Goal: Transaction & Acquisition: Purchase product/service

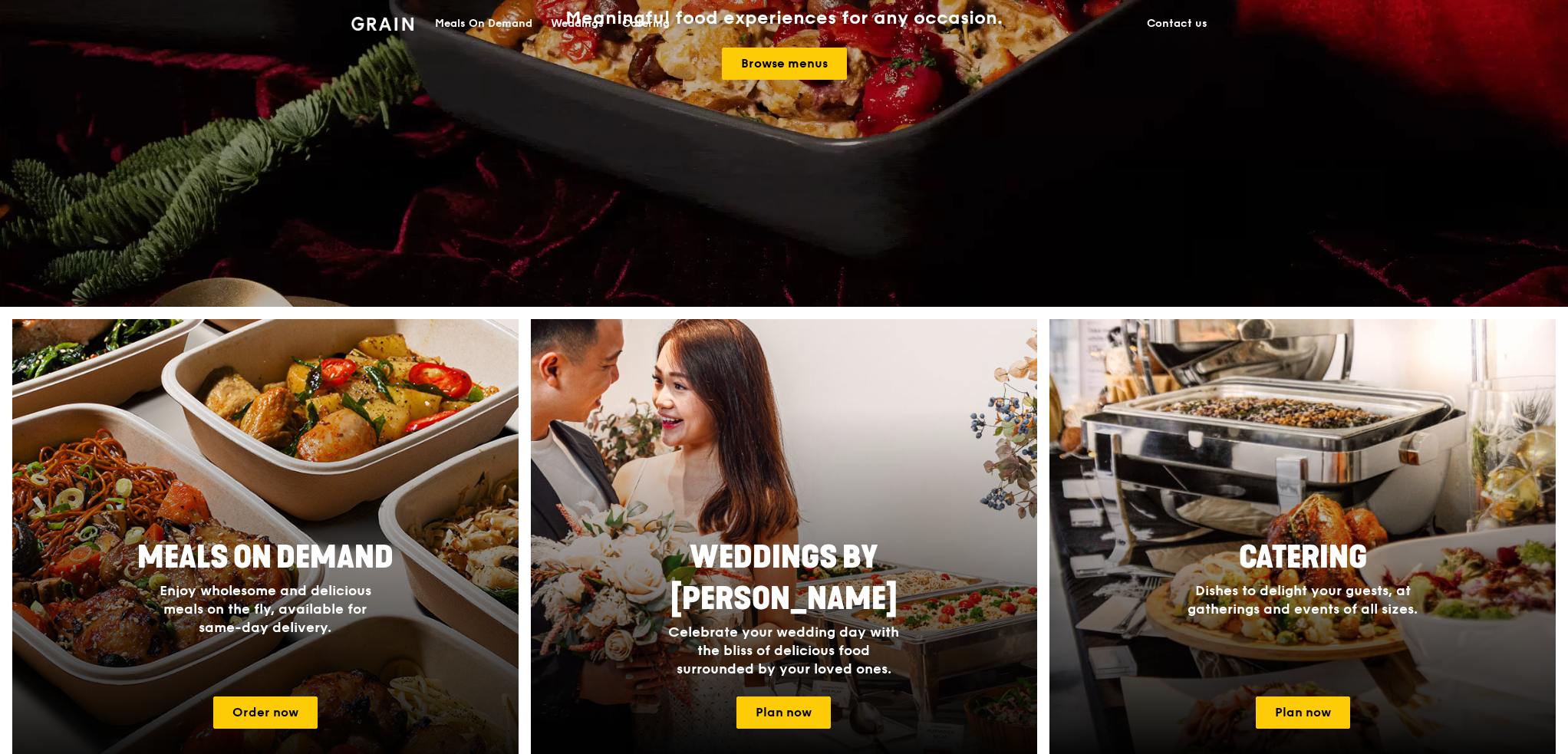
scroll to position [460, 0]
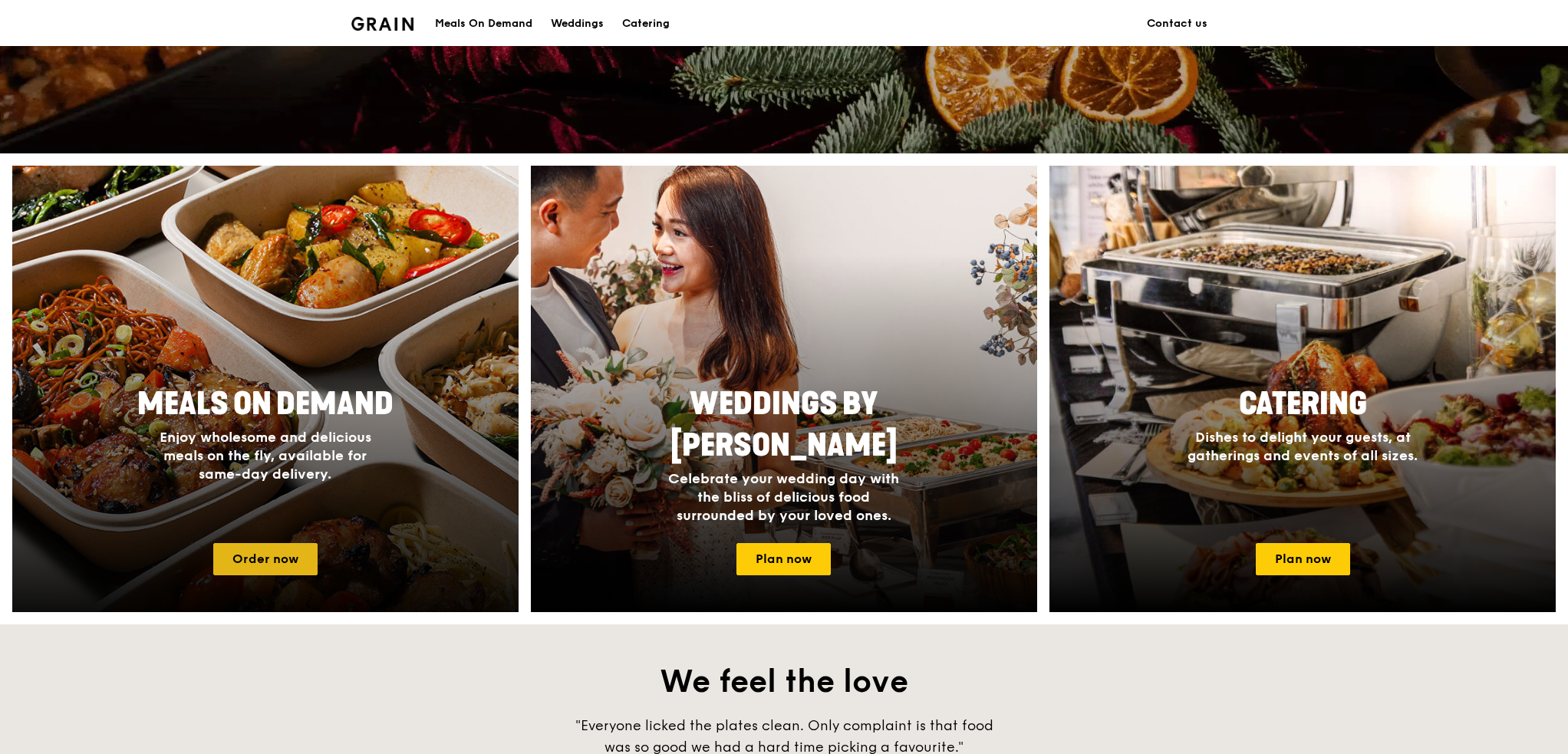
click at [270, 547] on link "Order now" at bounding box center [266, 559] width 104 height 33
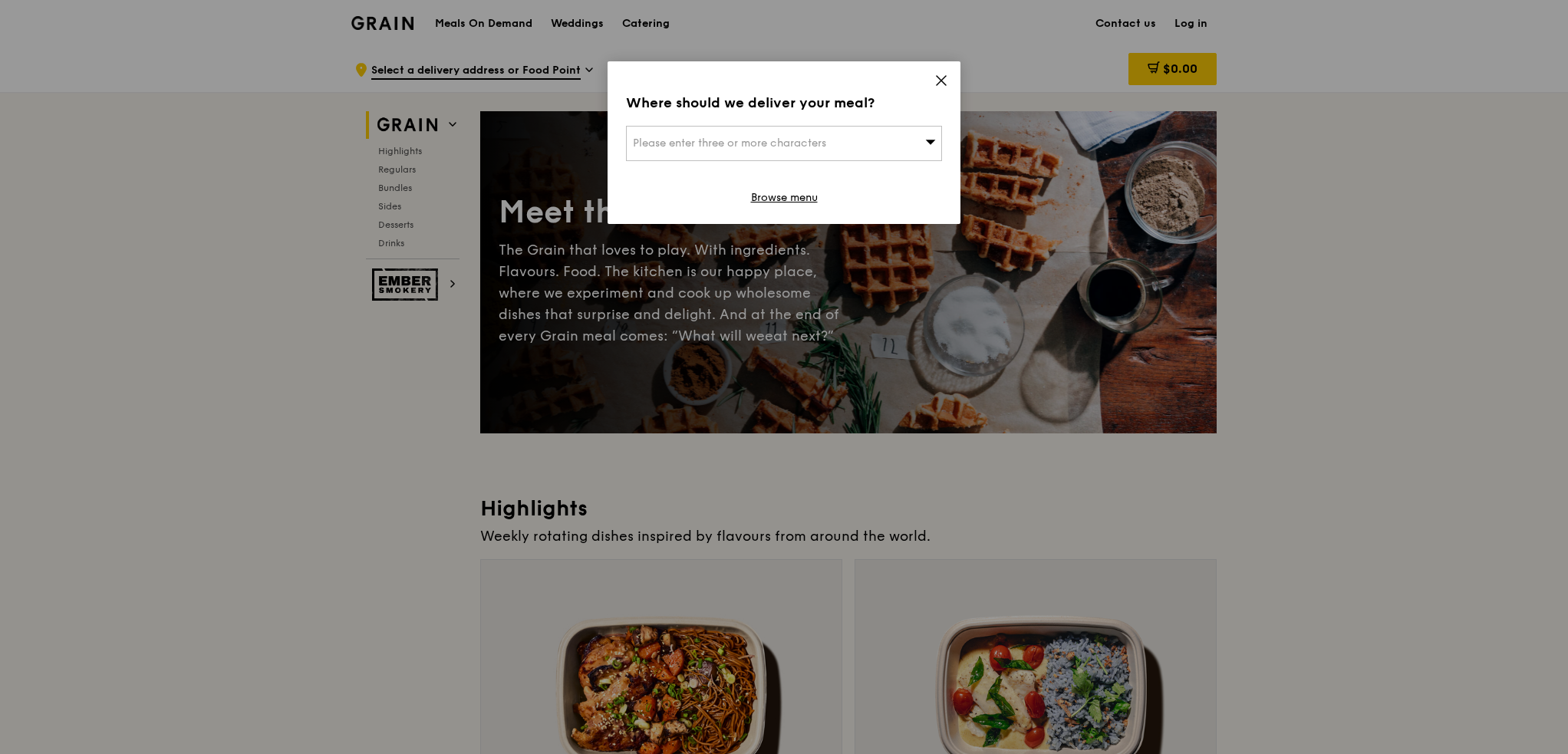
click at [815, 147] on span "Please enter three or more characters" at bounding box center [729, 143] width 193 height 13
click at [788, 140] on input "search" at bounding box center [784, 142] width 314 height 33
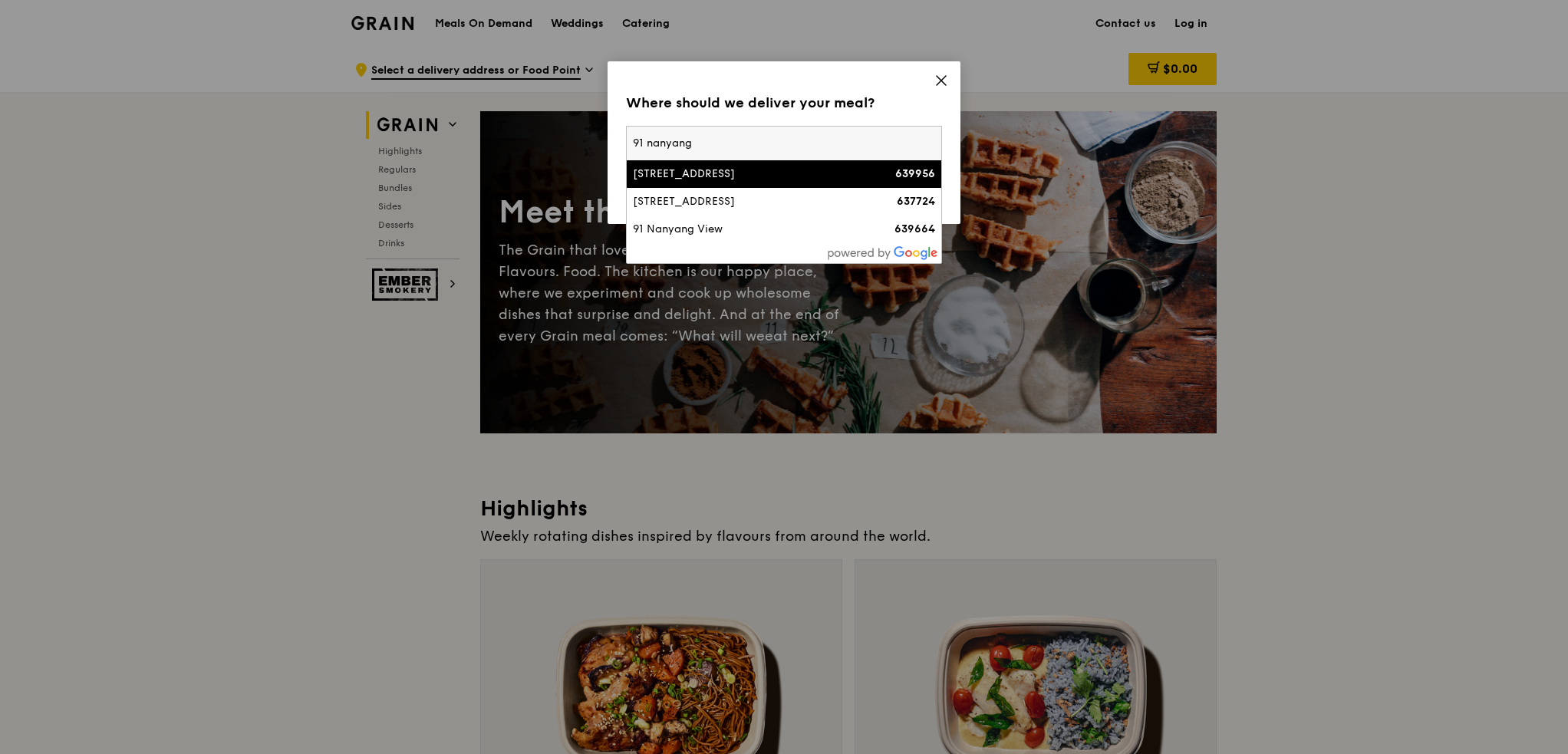
type input "91 nanyang"
click at [740, 180] on div "[STREET_ADDRESS]" at bounding box center [746, 173] width 227 height 15
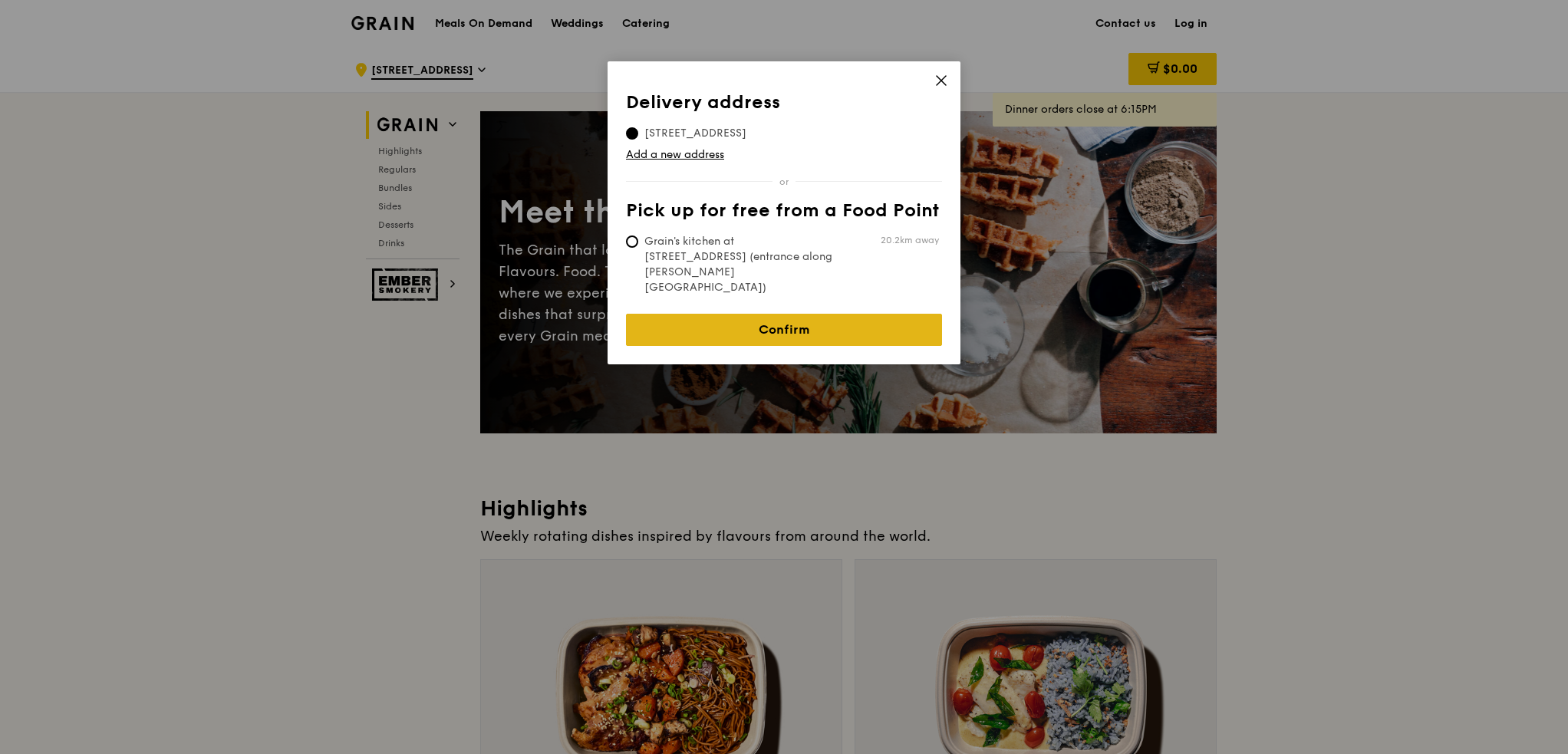
click at [705, 313] on link "Confirm" at bounding box center [784, 330] width 316 height 33
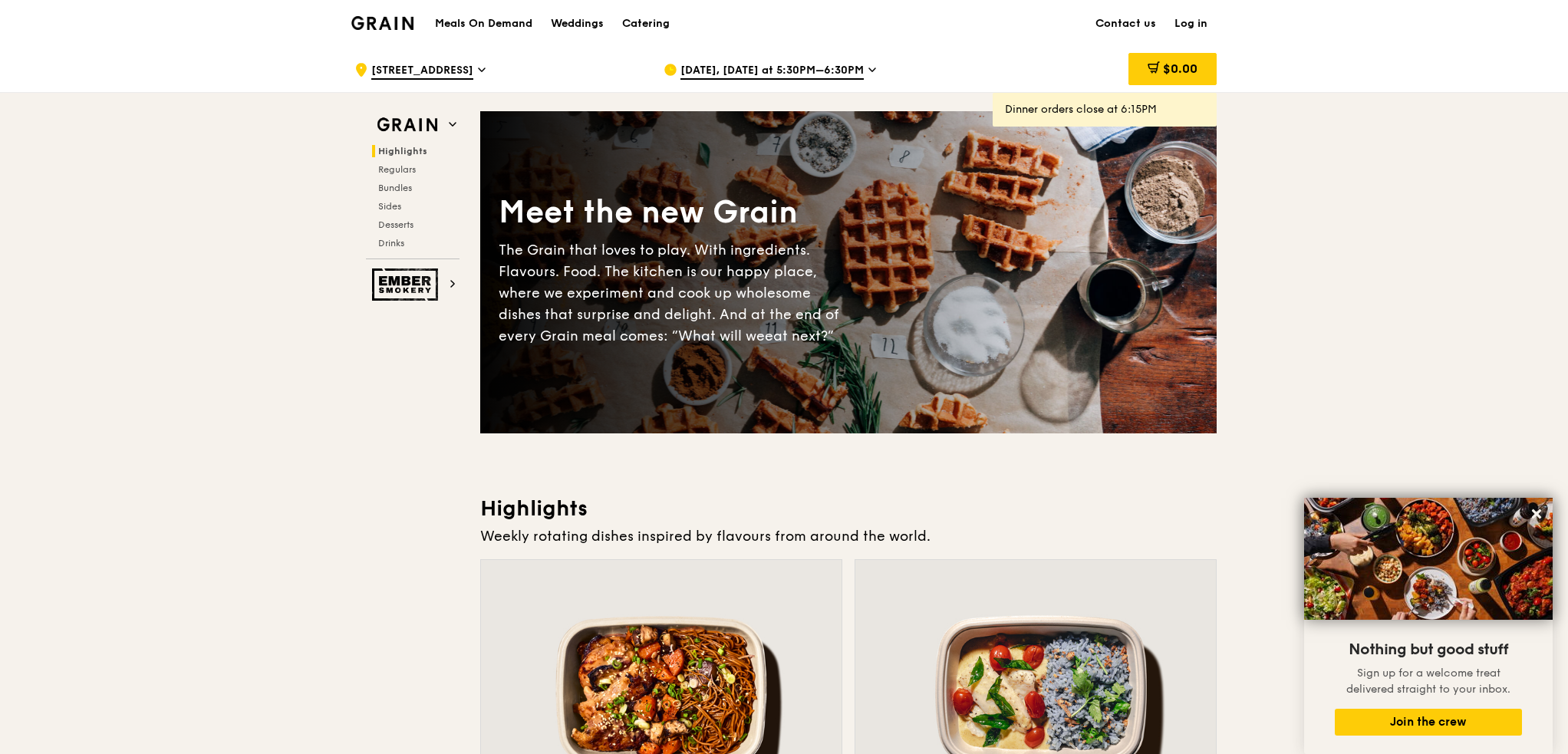
click at [476, 20] on h1 "Meals On Demand" at bounding box center [484, 24] width 98 height 15
click at [389, 30] on div "Grain logo" at bounding box center [382, 22] width 62 height 46
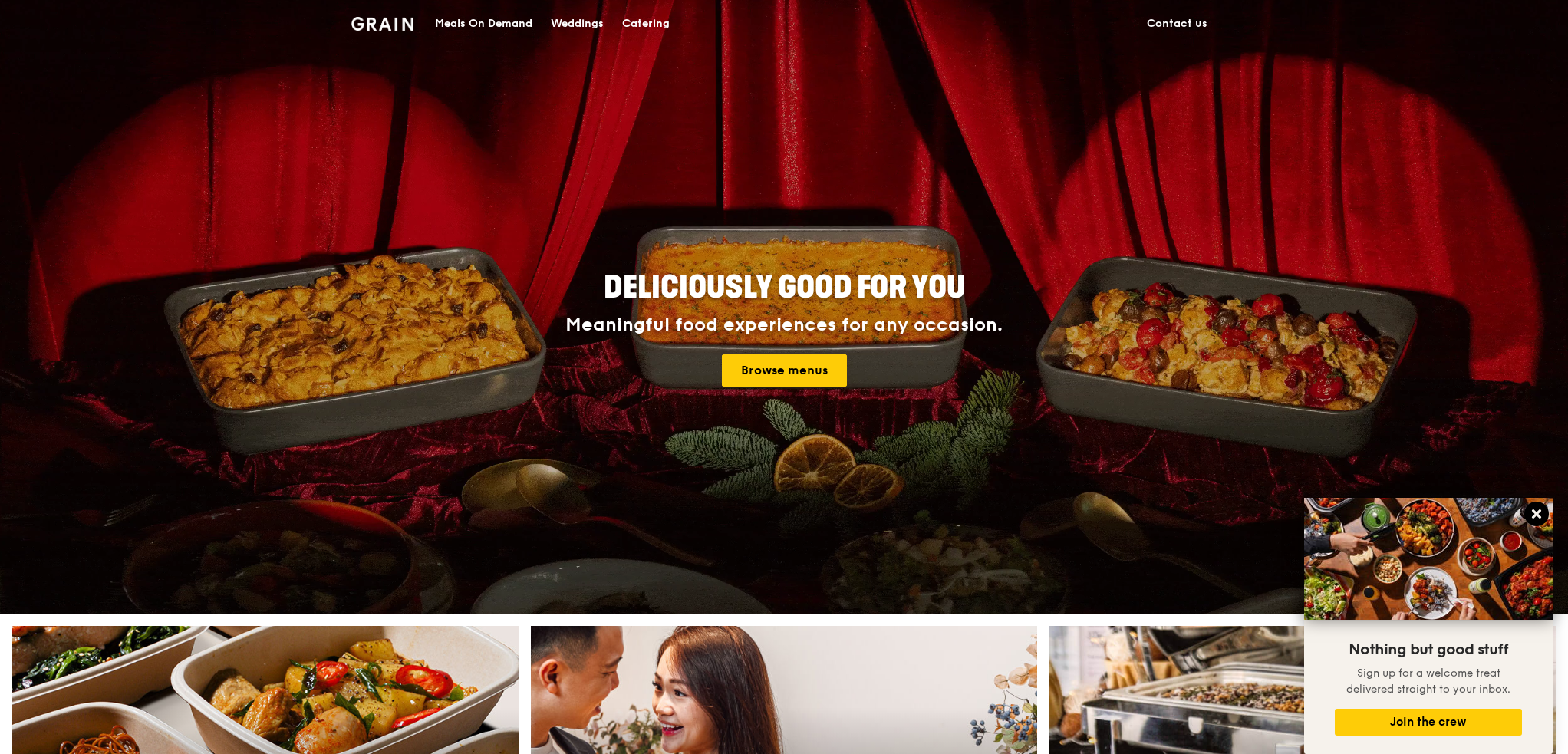
click at [1533, 515] on icon at bounding box center [1536, 514] width 14 height 14
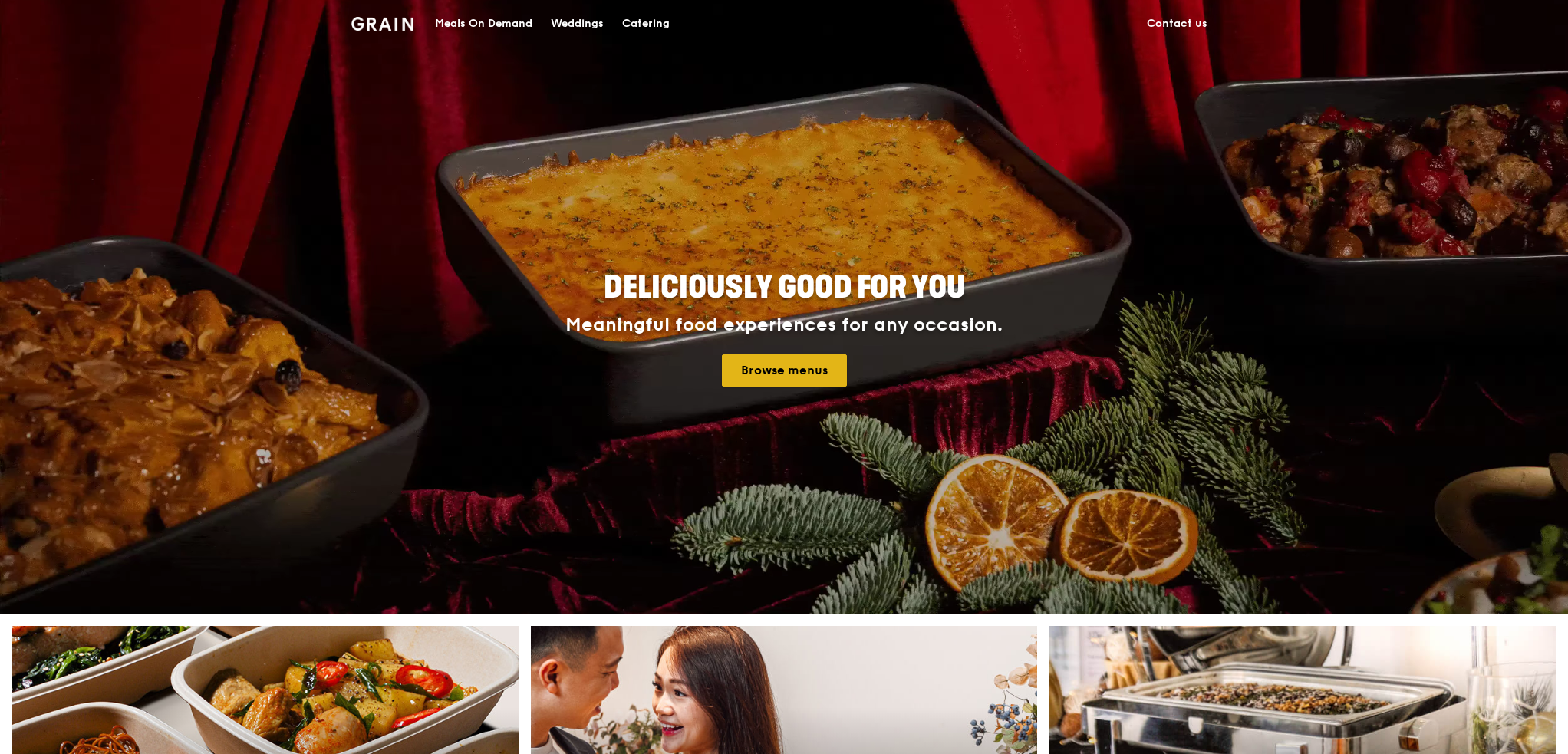
click at [744, 374] on link "Browse menus" at bounding box center [784, 370] width 125 height 33
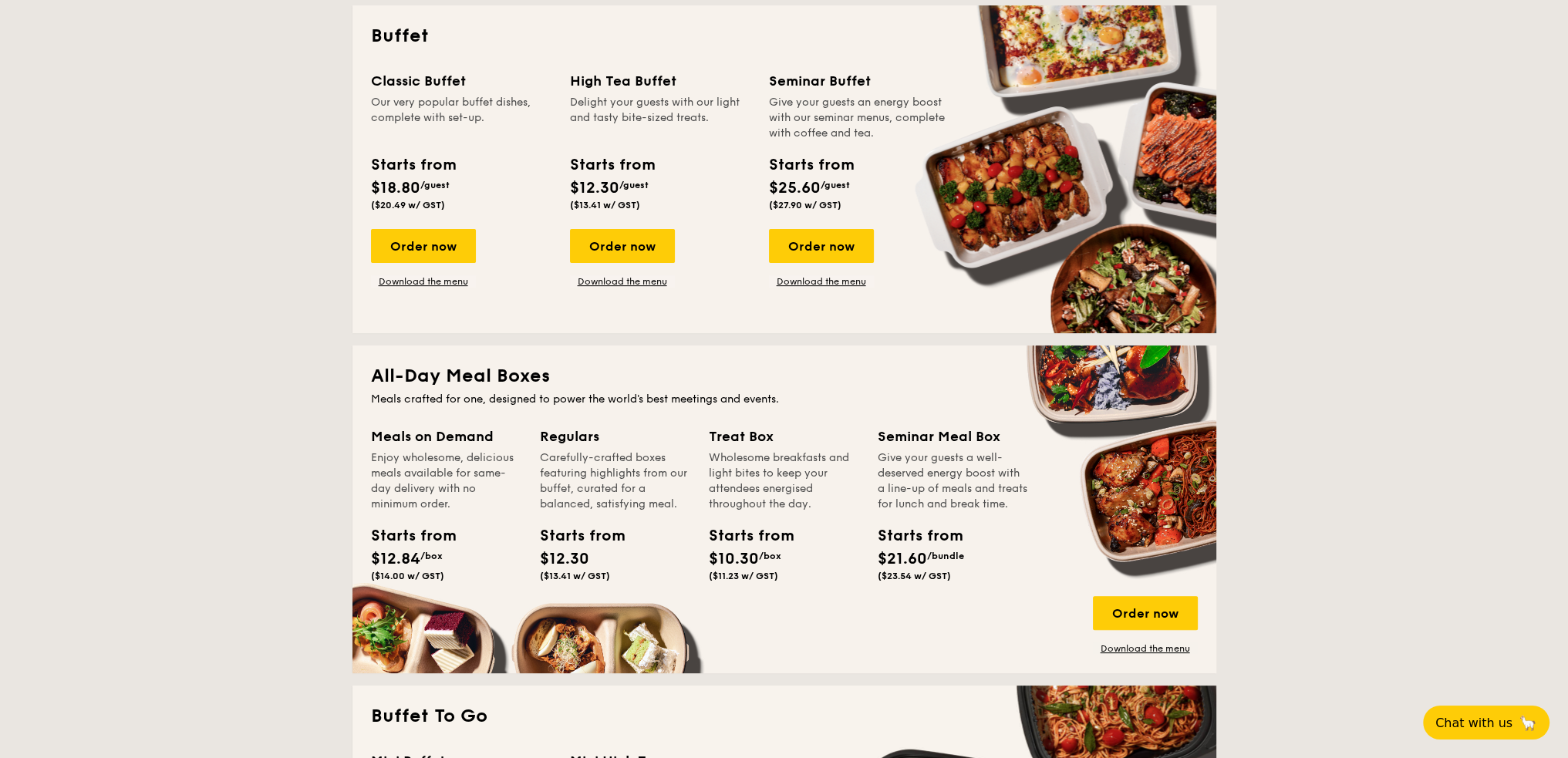
scroll to position [771, 0]
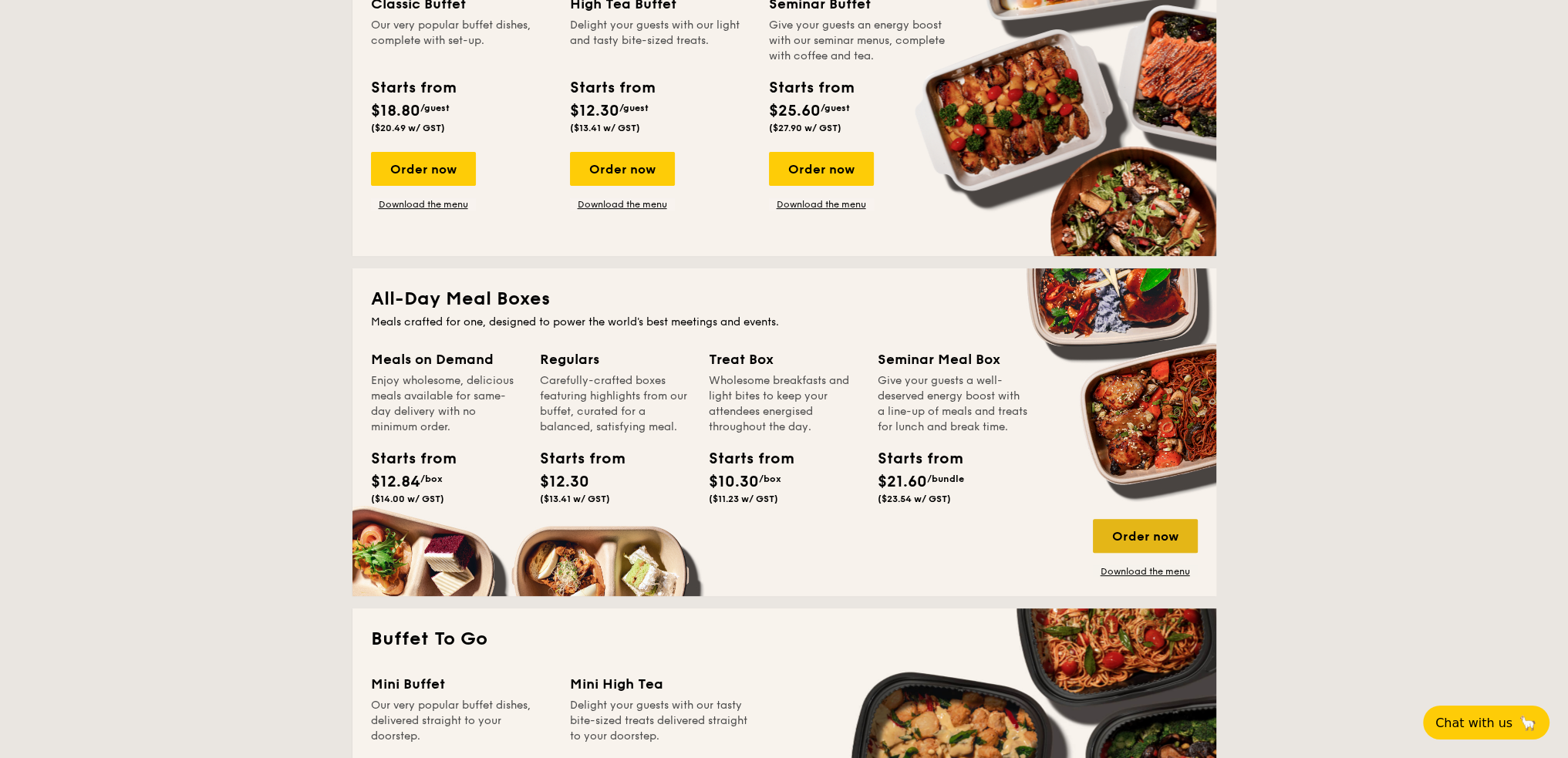
click at [1131, 527] on div "Order now" at bounding box center [1145, 535] width 105 height 34
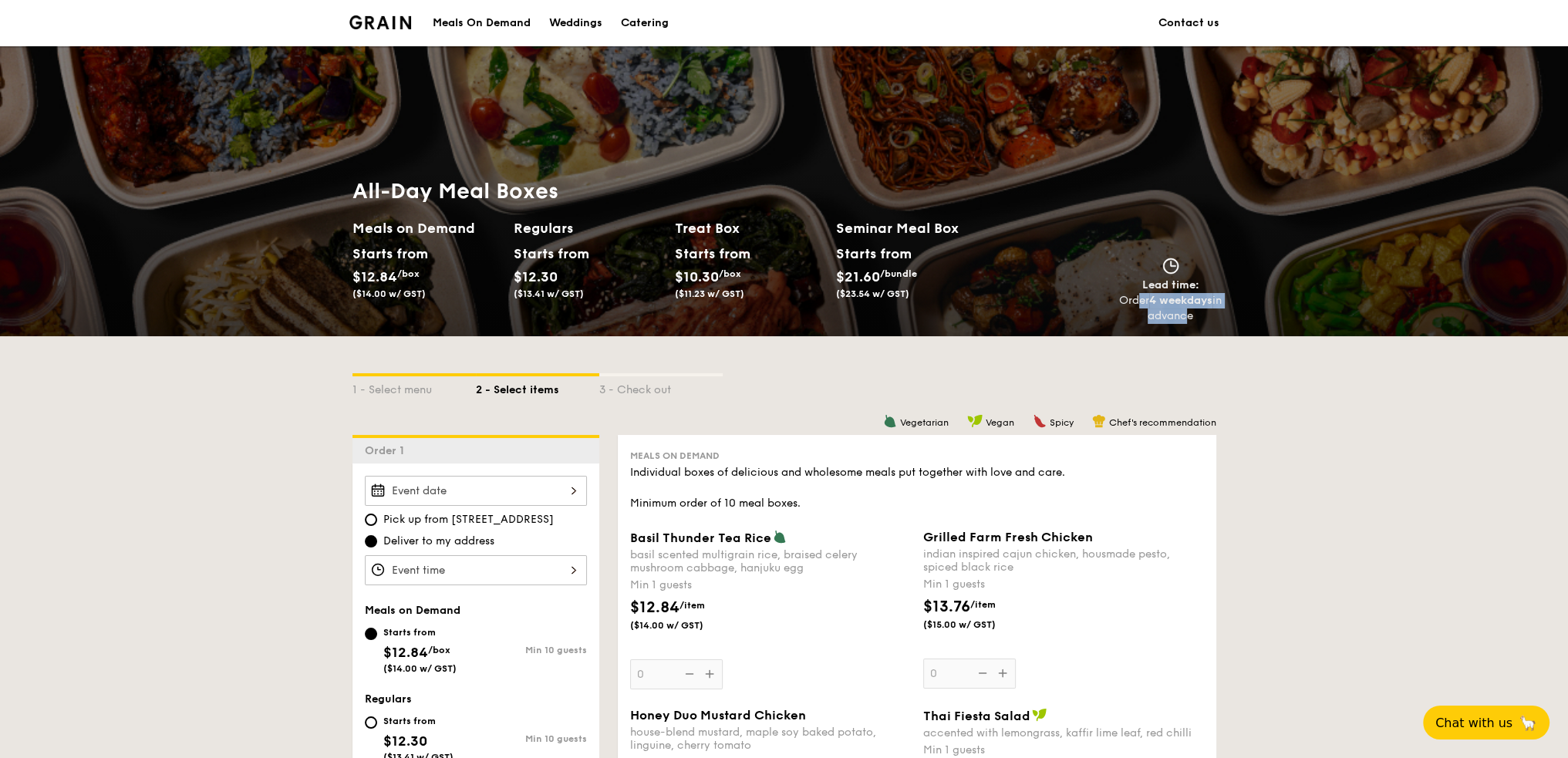
drag, startPoint x: 1140, startPoint y: 299, endPoint x: 1200, endPoint y: 320, distance: 63.6
click at [1187, 317] on div "Order 4 weekdays in advance" at bounding box center [1171, 309] width 103 height 31
click at [1231, 318] on div "All-Day Meal Boxes Meals on Demand Starts from $12.84 /box ($14.00 w/ GST) Regu…" at bounding box center [784, 250] width 1568 height 171
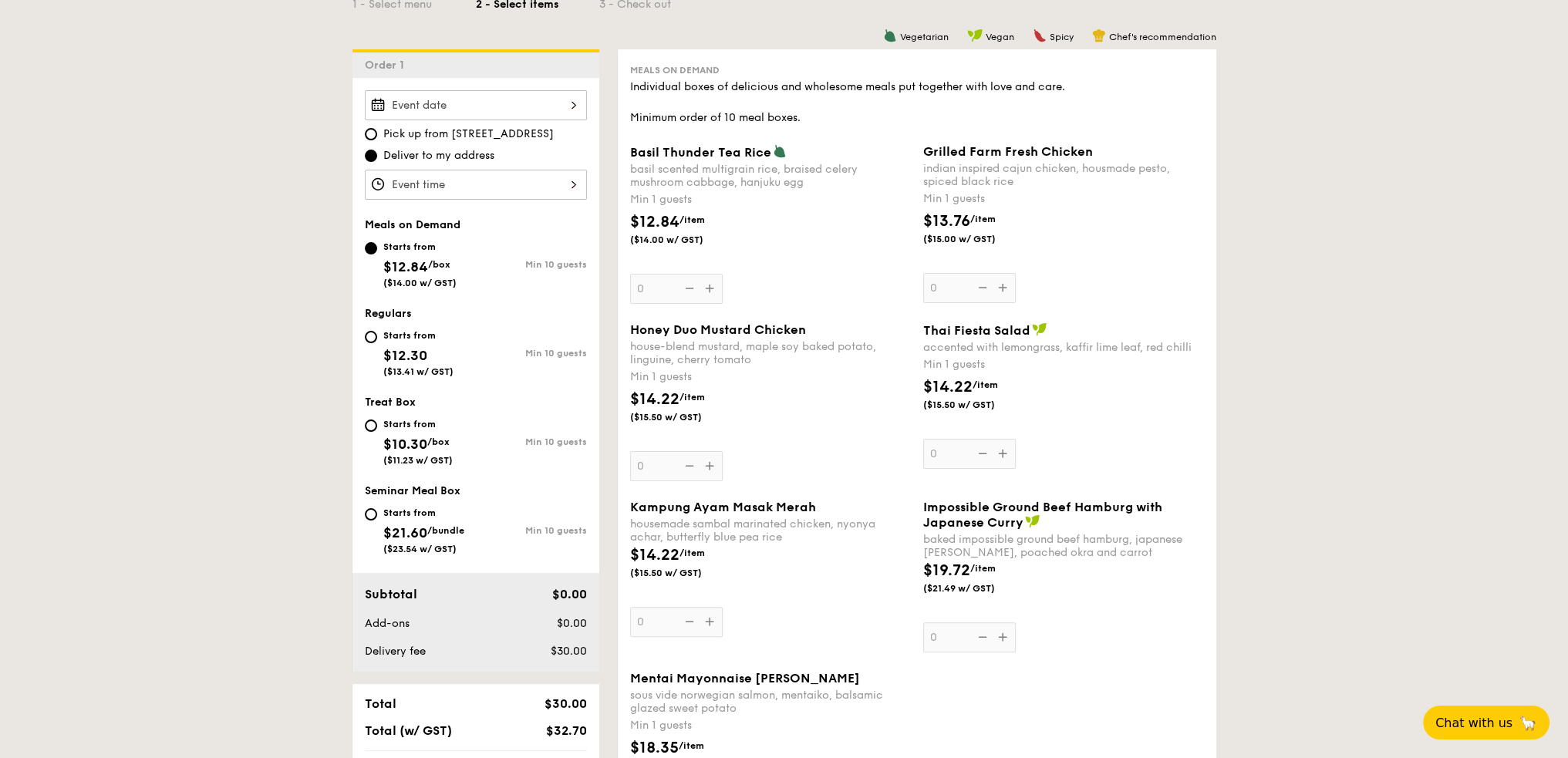
scroll to position [462, 0]
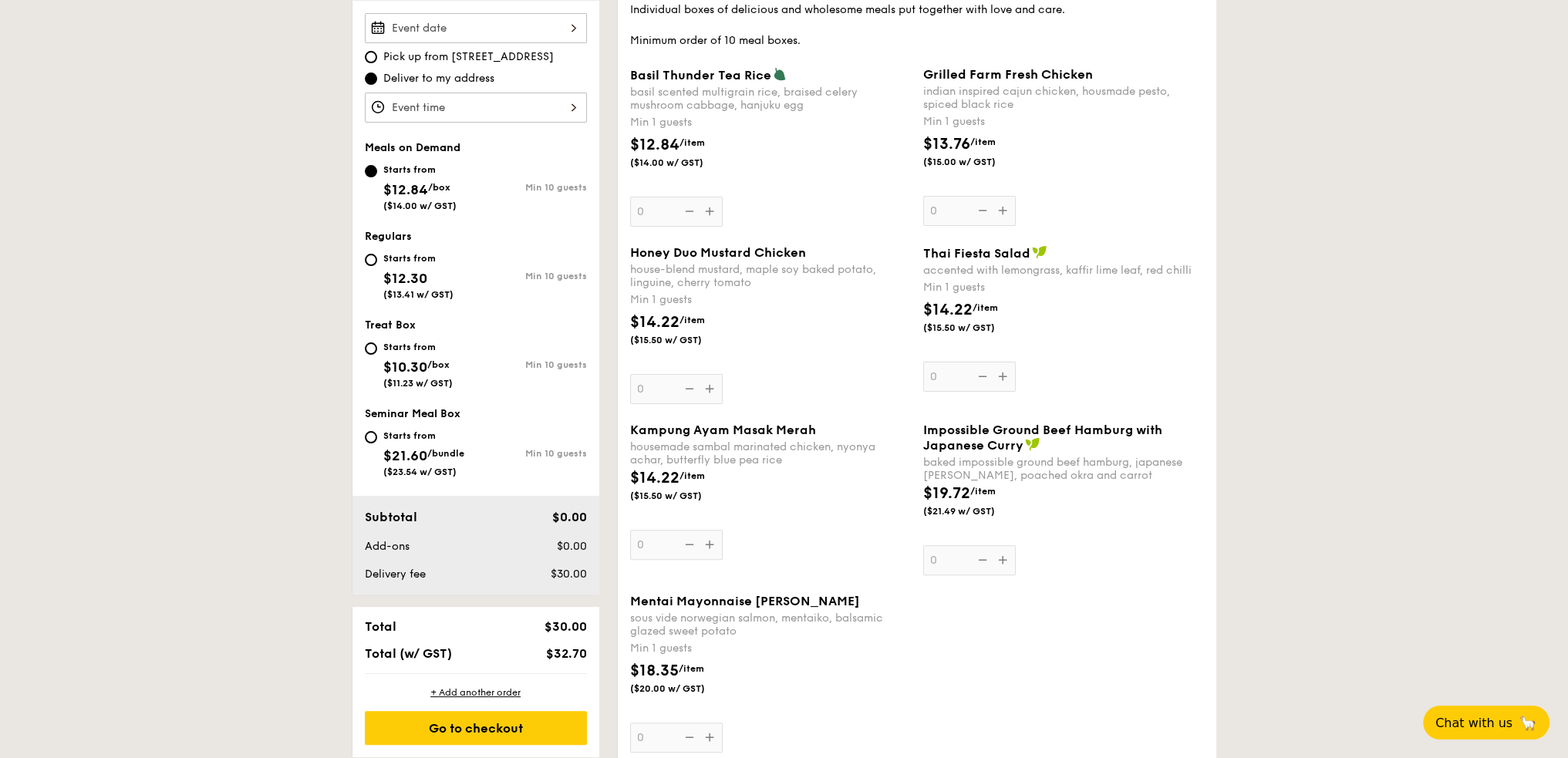
click at [711, 544] on div "Kampung Ayam Masak Merah housemade sambal marinated chicken, nyonya achar, butt…" at bounding box center [770, 491] width 281 height 138
click at [711, 544] on input "0" at bounding box center [676, 544] width 93 height 30
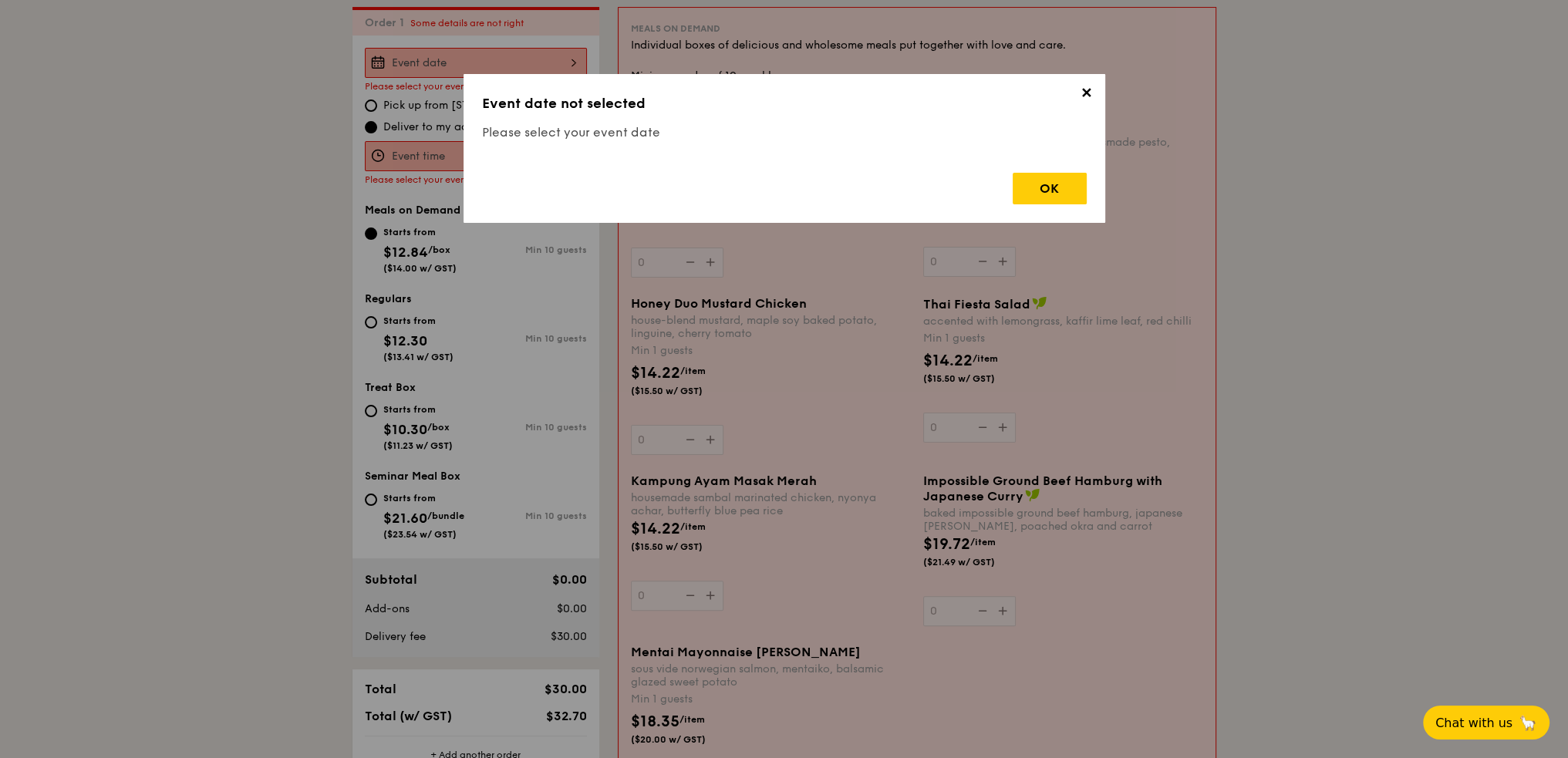
scroll to position [412, 0]
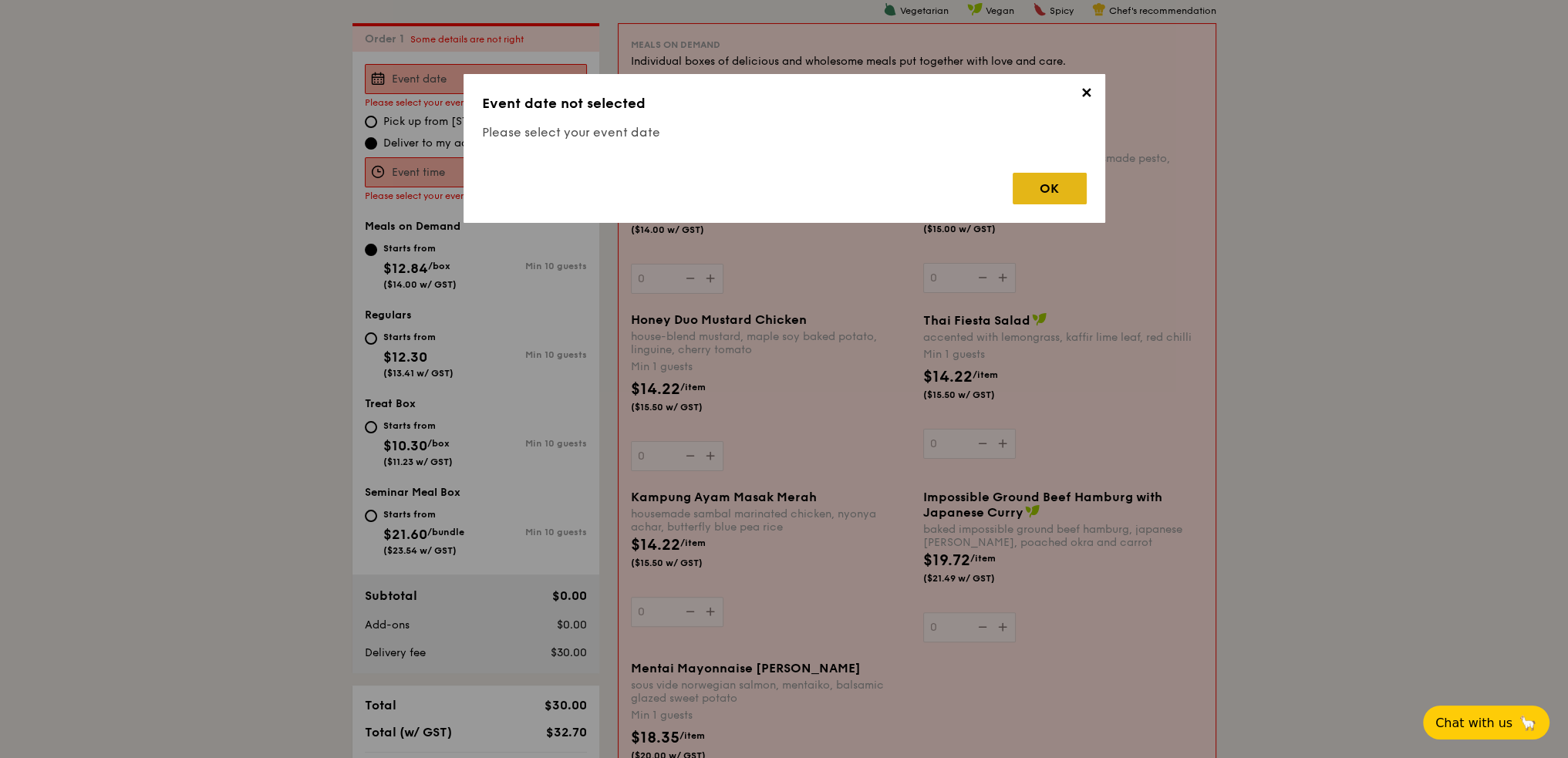
click at [1055, 187] on div "OK" at bounding box center [1050, 188] width 74 height 32
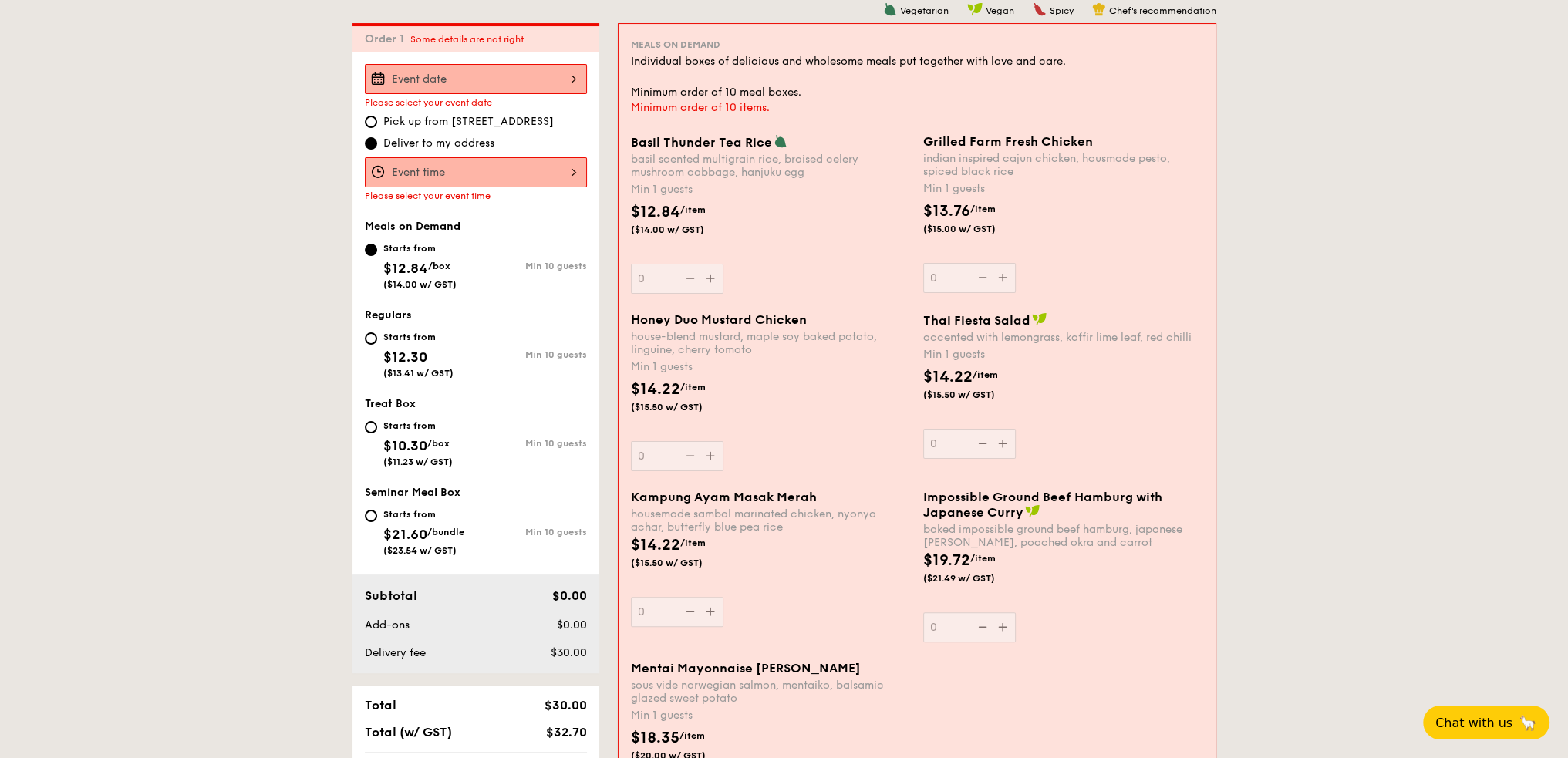
click at [508, 92] on div at bounding box center [475, 79] width 222 height 30
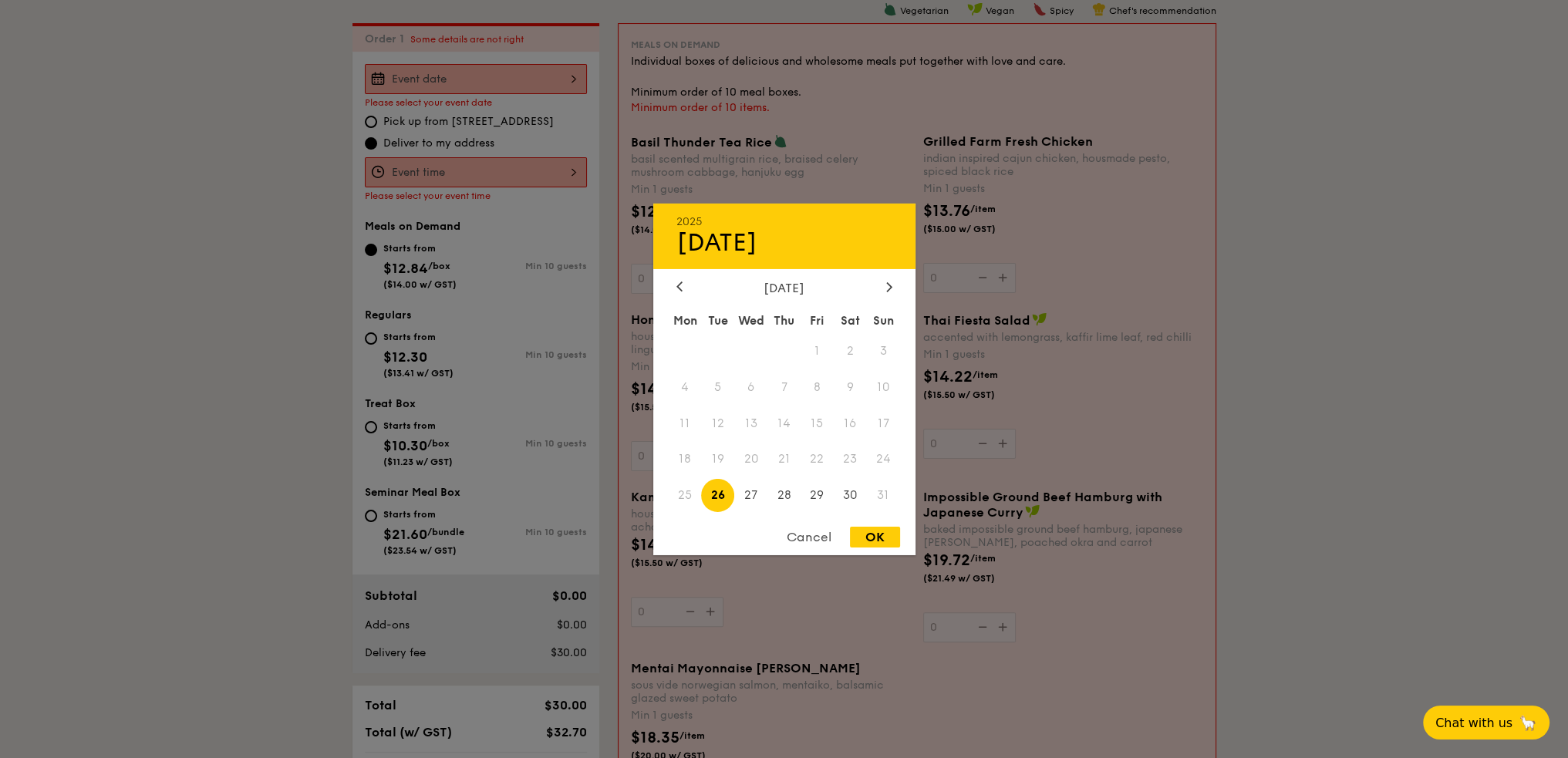
click at [726, 499] on span "26" at bounding box center [717, 495] width 33 height 33
click at [862, 539] on div "OK" at bounding box center [874, 536] width 50 height 20
type input "Aug 26, 2025"
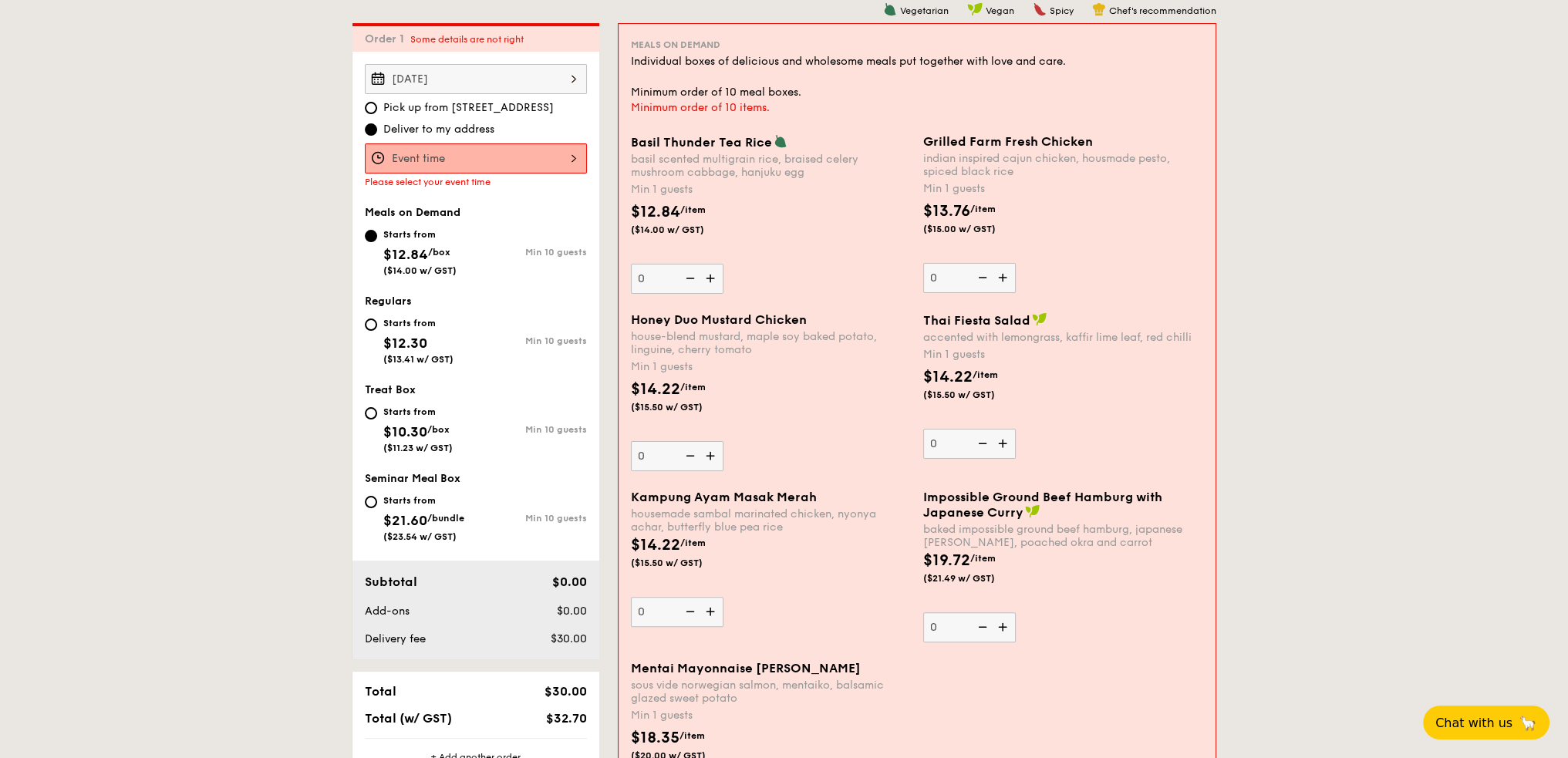
click at [469, 155] on div at bounding box center [475, 158] width 222 height 30
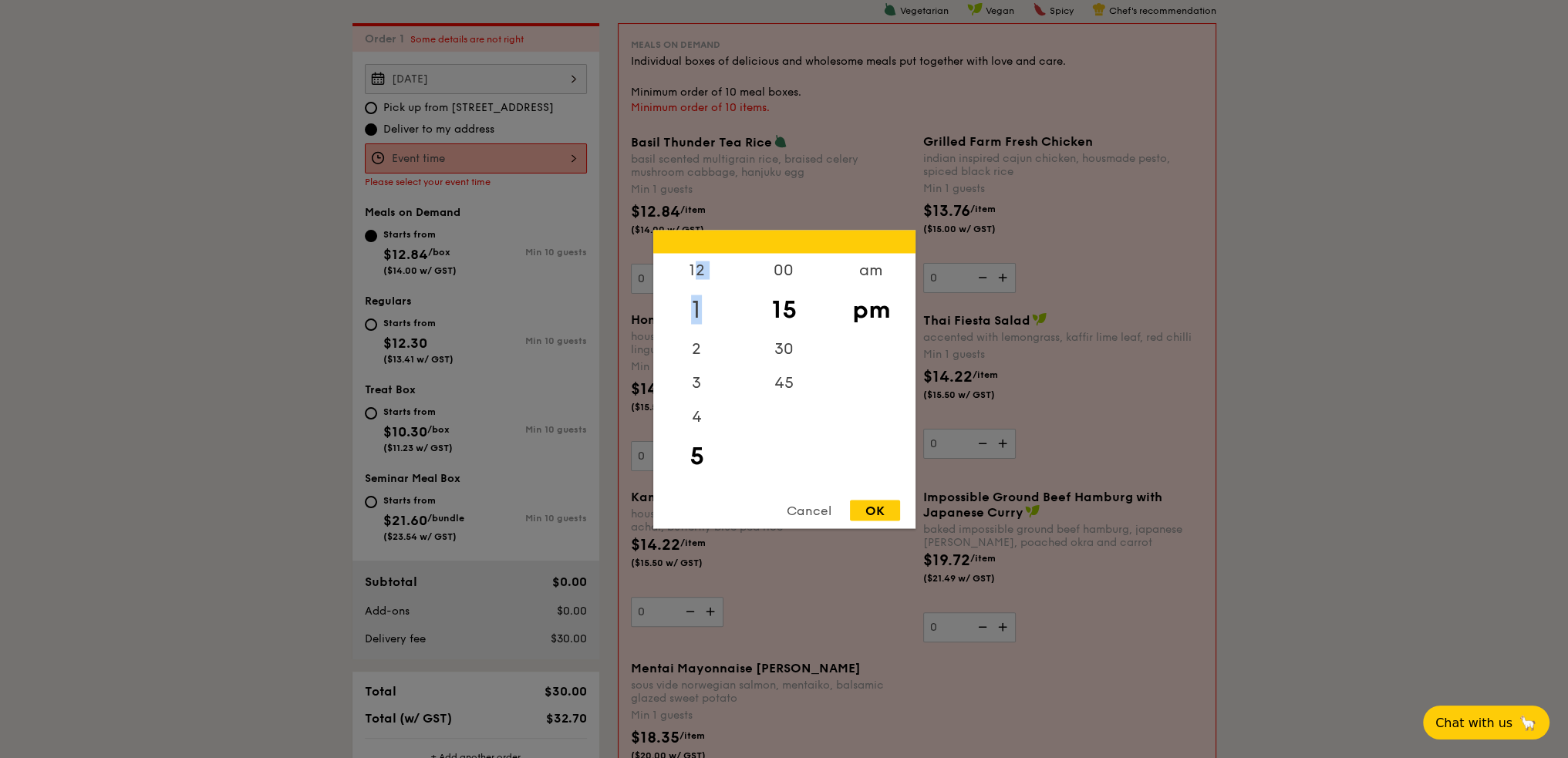
drag, startPoint x: 696, startPoint y: 277, endPoint x: 697, endPoint y: 320, distance: 43.0
click at [697, 320] on div "12 1 2 3 4 5 6 7 8 9 10 11" at bounding box center [697, 370] width 87 height 235
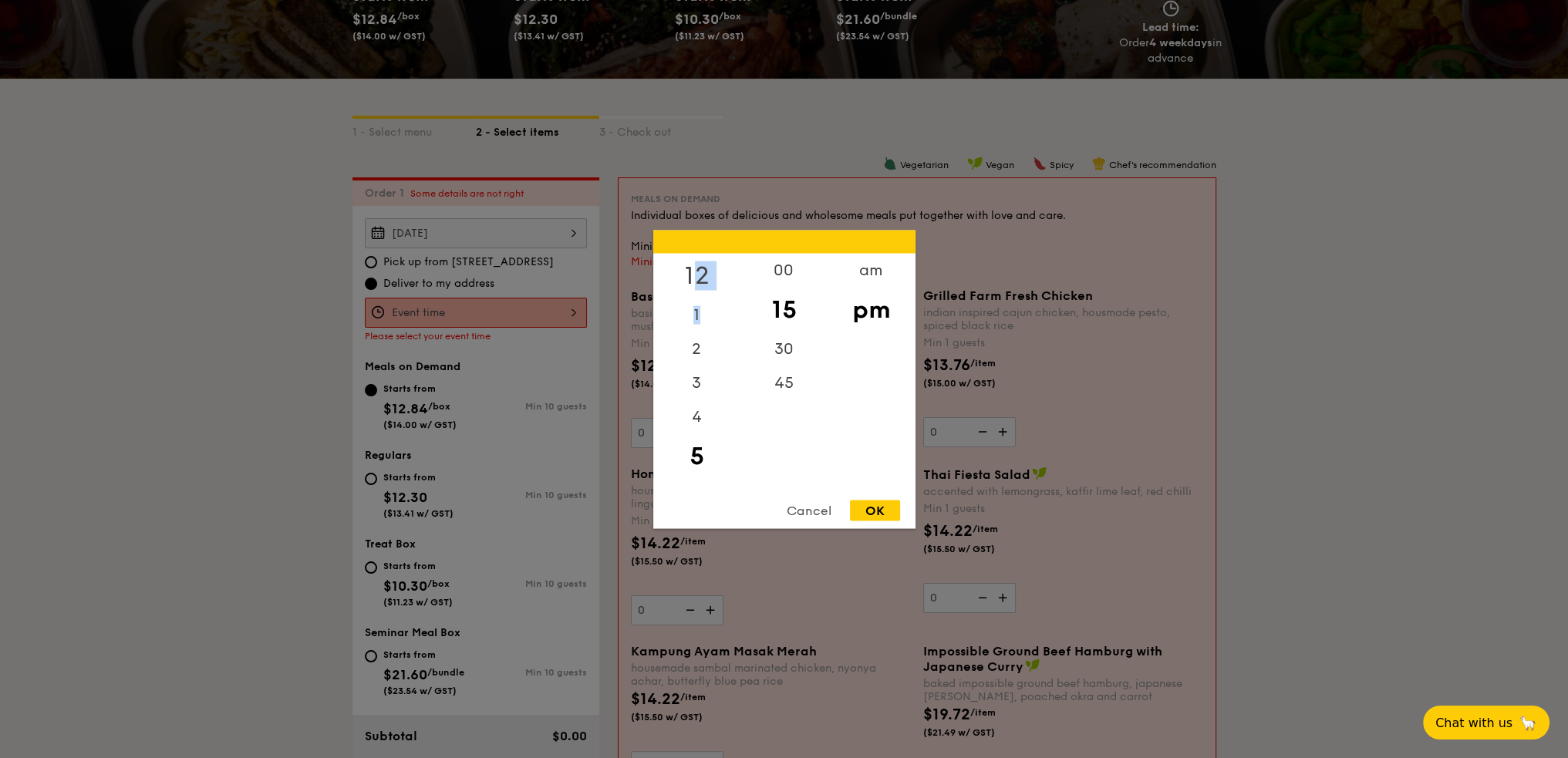
click at [703, 274] on div "12" at bounding box center [697, 275] width 87 height 45
click at [775, 280] on div "00" at bounding box center [784, 275] width 87 height 45
click at [703, 469] on div "11" at bounding box center [697, 471] width 87 height 34
click at [699, 470] on div "11" at bounding box center [697, 471] width 87 height 34
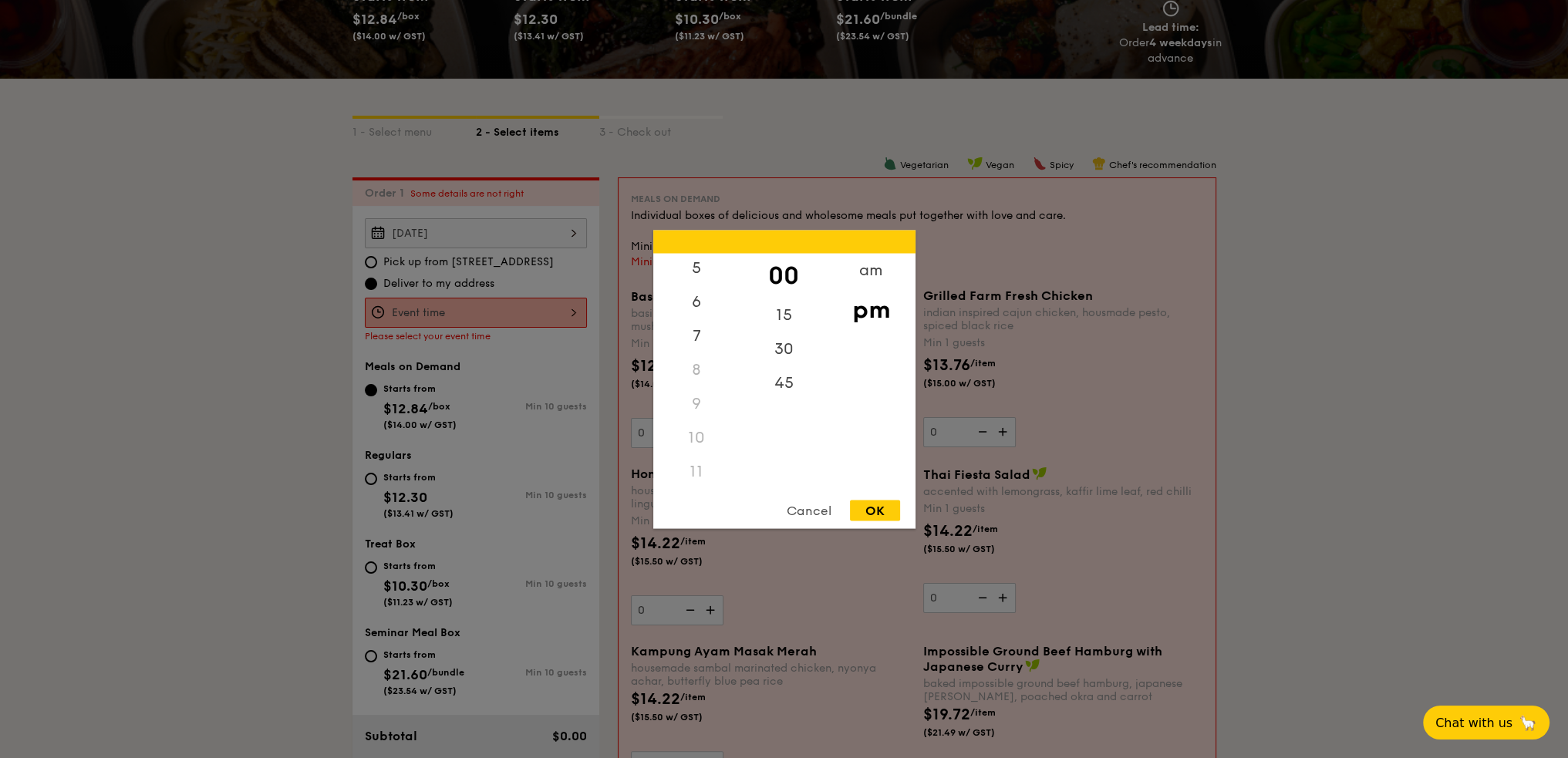
click at [694, 466] on div "11" at bounding box center [697, 471] width 87 height 34
click at [865, 261] on div "am" at bounding box center [871, 275] width 87 height 45
click at [697, 477] on div "11" at bounding box center [697, 476] width 87 height 45
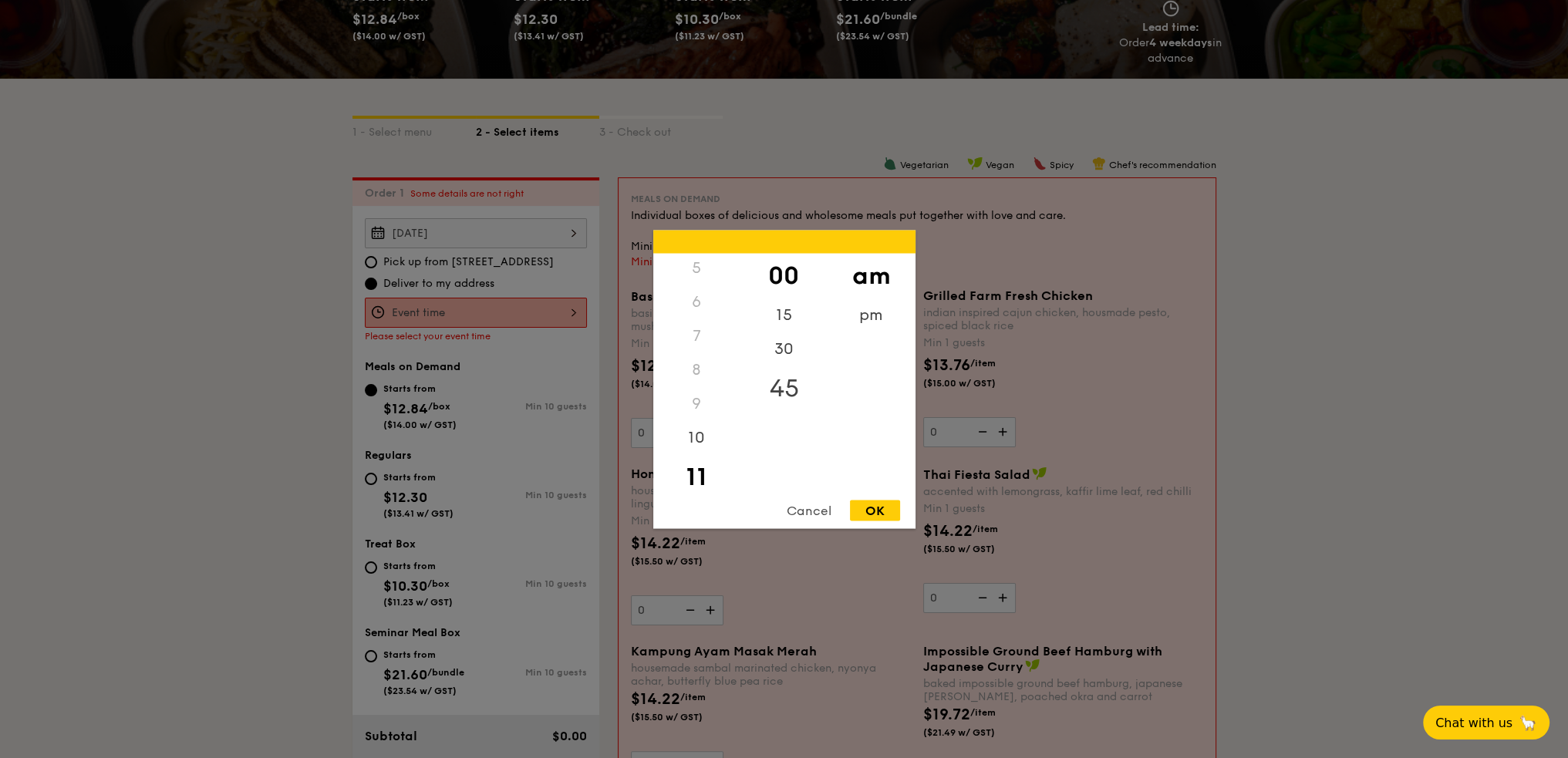
click at [792, 385] on div "45" at bounding box center [784, 387] width 87 height 45
click at [781, 344] on div "30" at bounding box center [784, 343] width 87 height 45
click at [873, 507] on div "OK" at bounding box center [874, 509] width 50 height 20
type input "11:30AM"
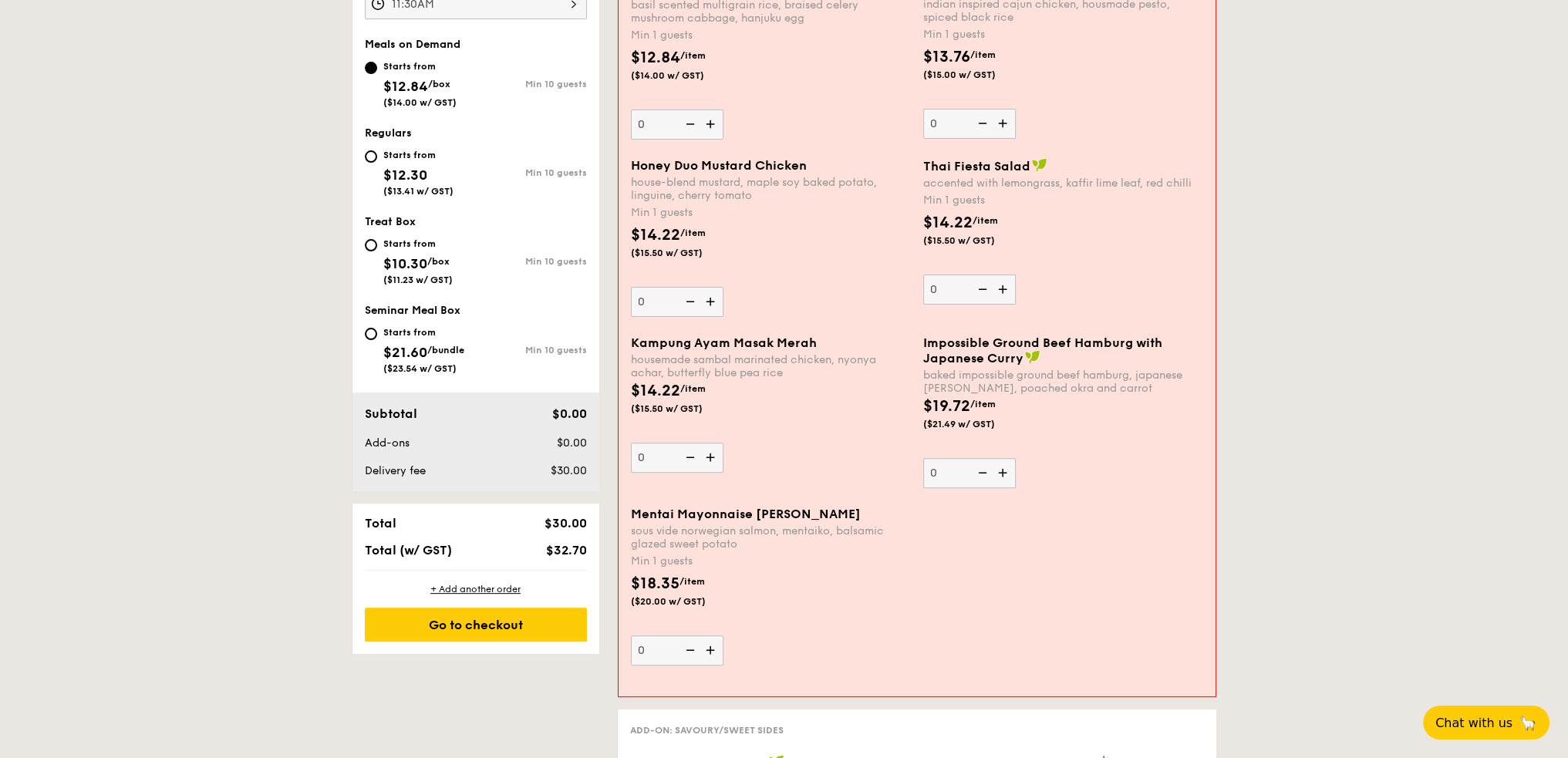
scroll to position [643, 0]
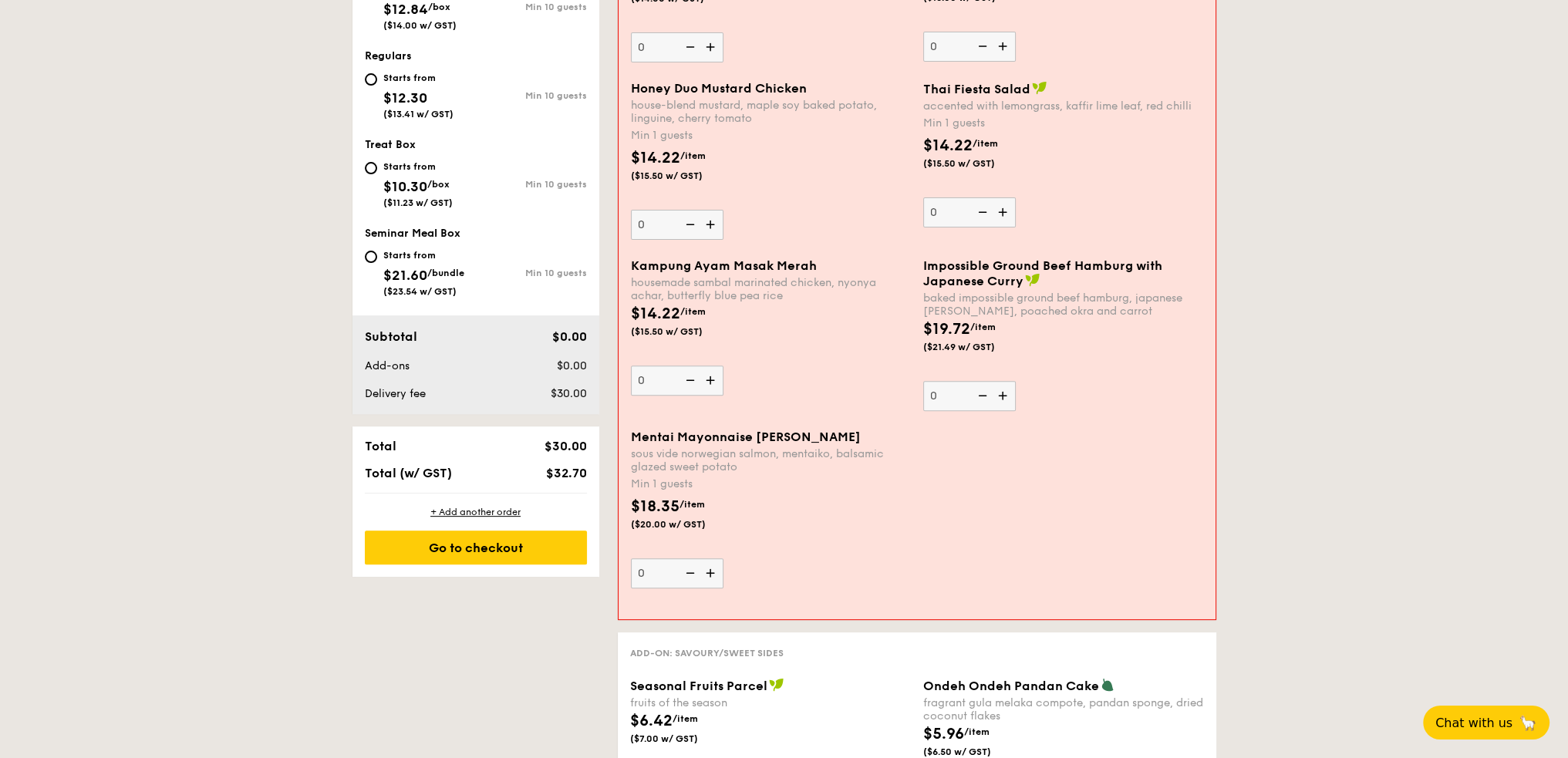
click at [704, 385] on img at bounding box center [712, 380] width 23 height 29
click at [704, 385] on input "0" at bounding box center [676, 380] width 93 height 30
type input "1"
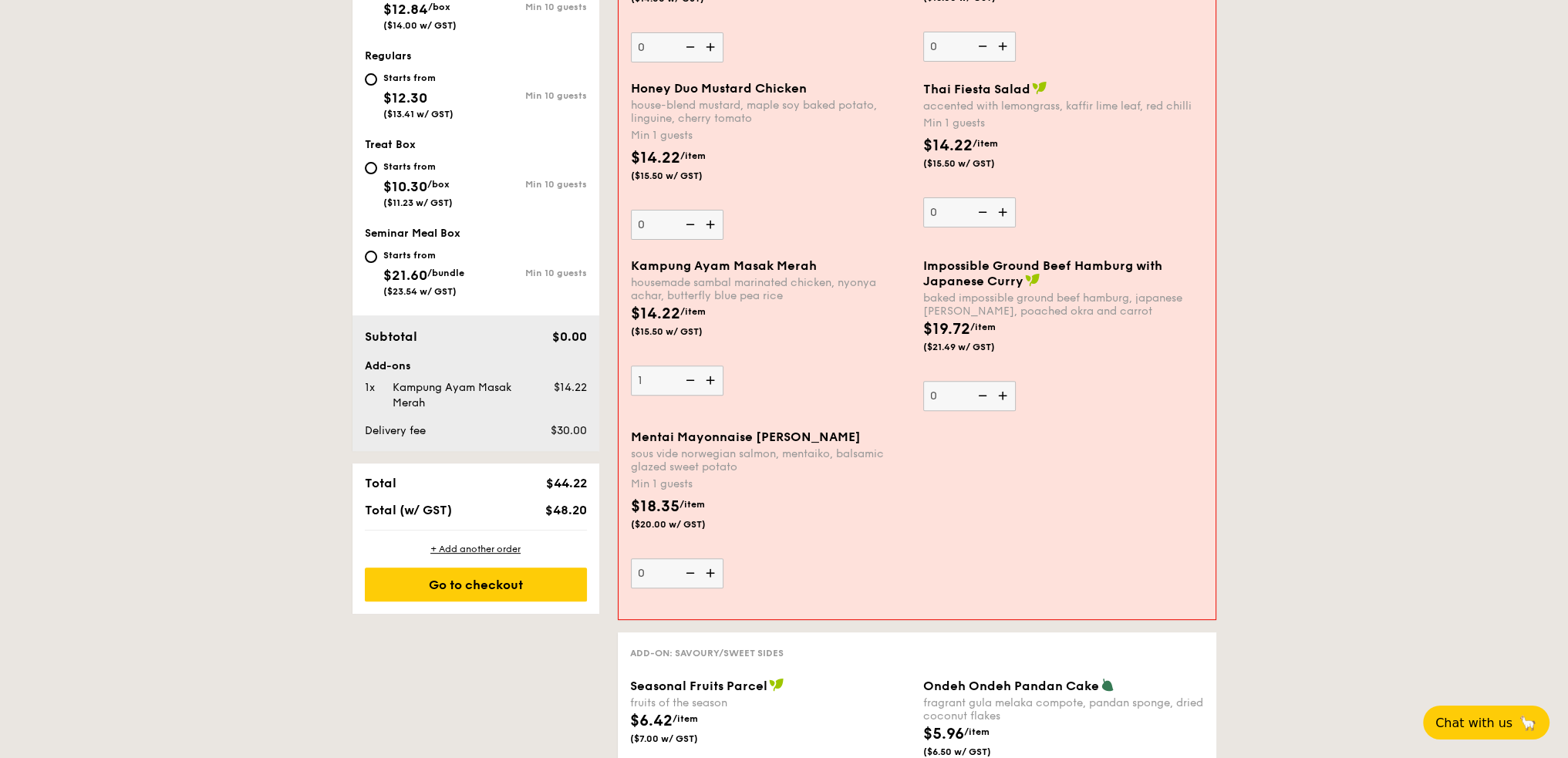
scroll to position [566, 0]
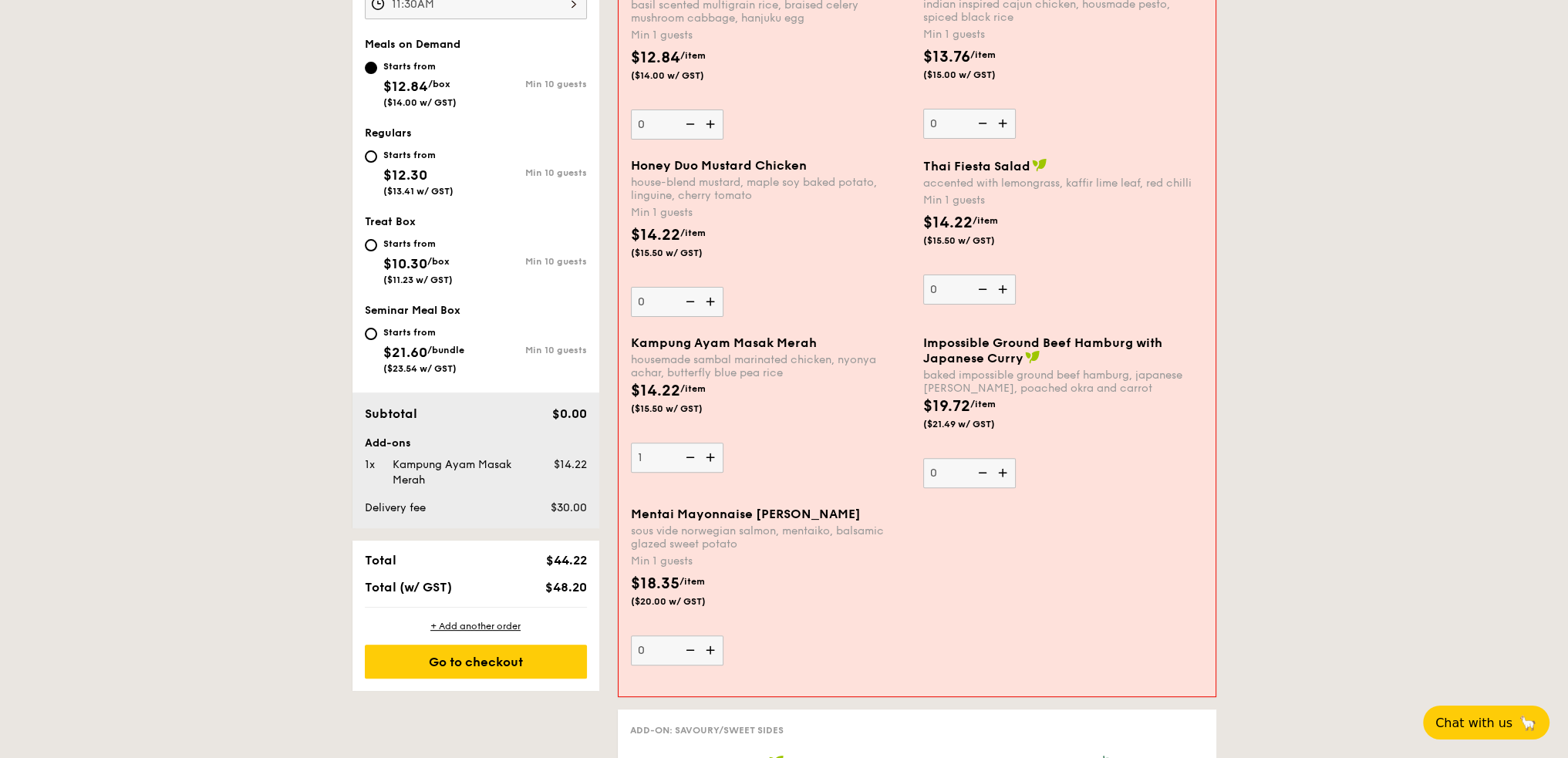
click at [709, 651] on img at bounding box center [712, 650] width 23 height 29
click at [709, 651] on input "0" at bounding box center [676, 650] width 93 height 30
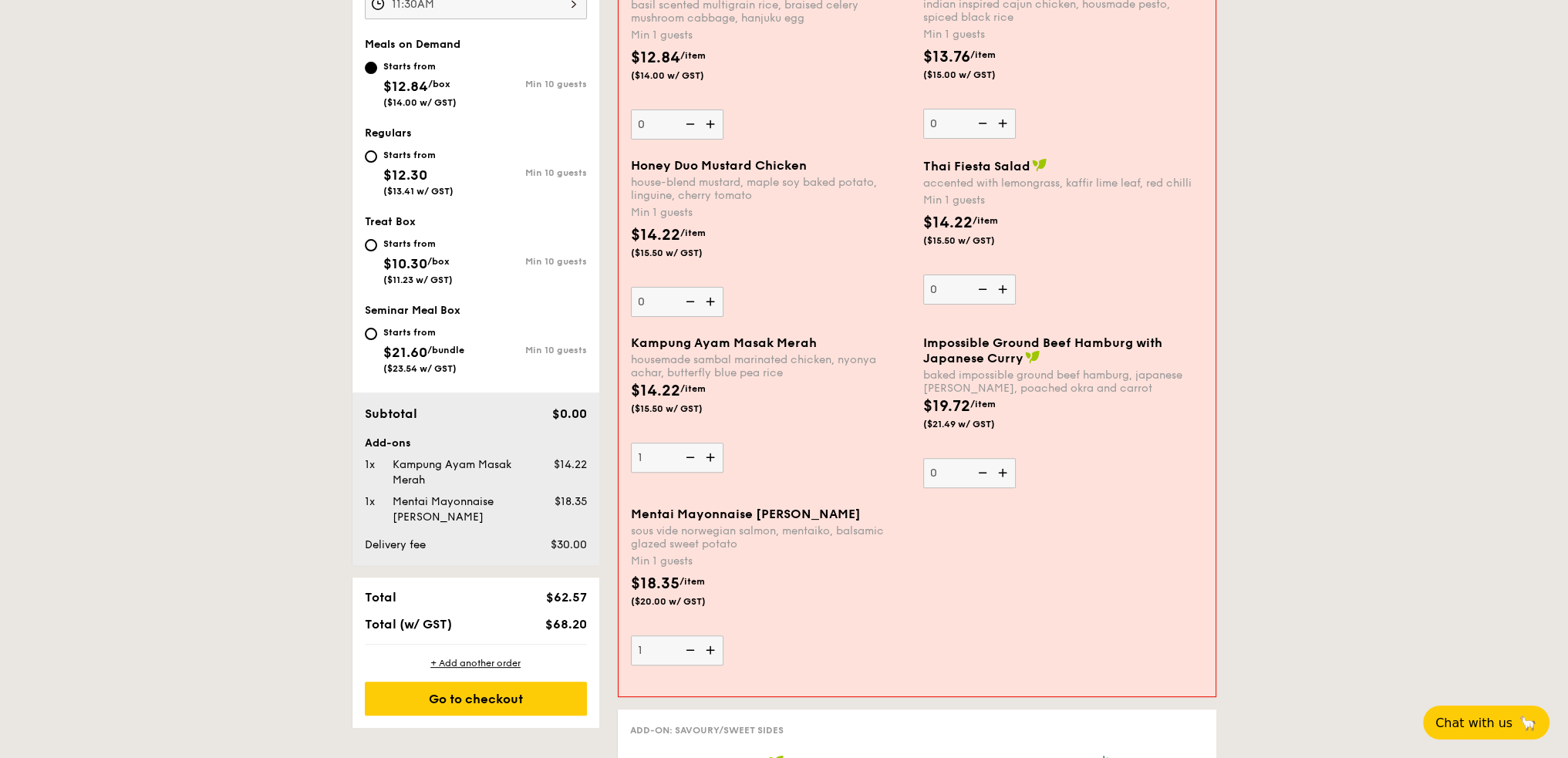
click at [709, 651] on img at bounding box center [712, 650] width 23 height 29
click at [709, 651] on input "1" at bounding box center [676, 650] width 93 height 30
click at [709, 651] on img at bounding box center [712, 650] width 23 height 29
click at [709, 651] on input "2" at bounding box center [676, 650] width 93 height 30
click at [709, 651] on img at bounding box center [712, 650] width 23 height 29
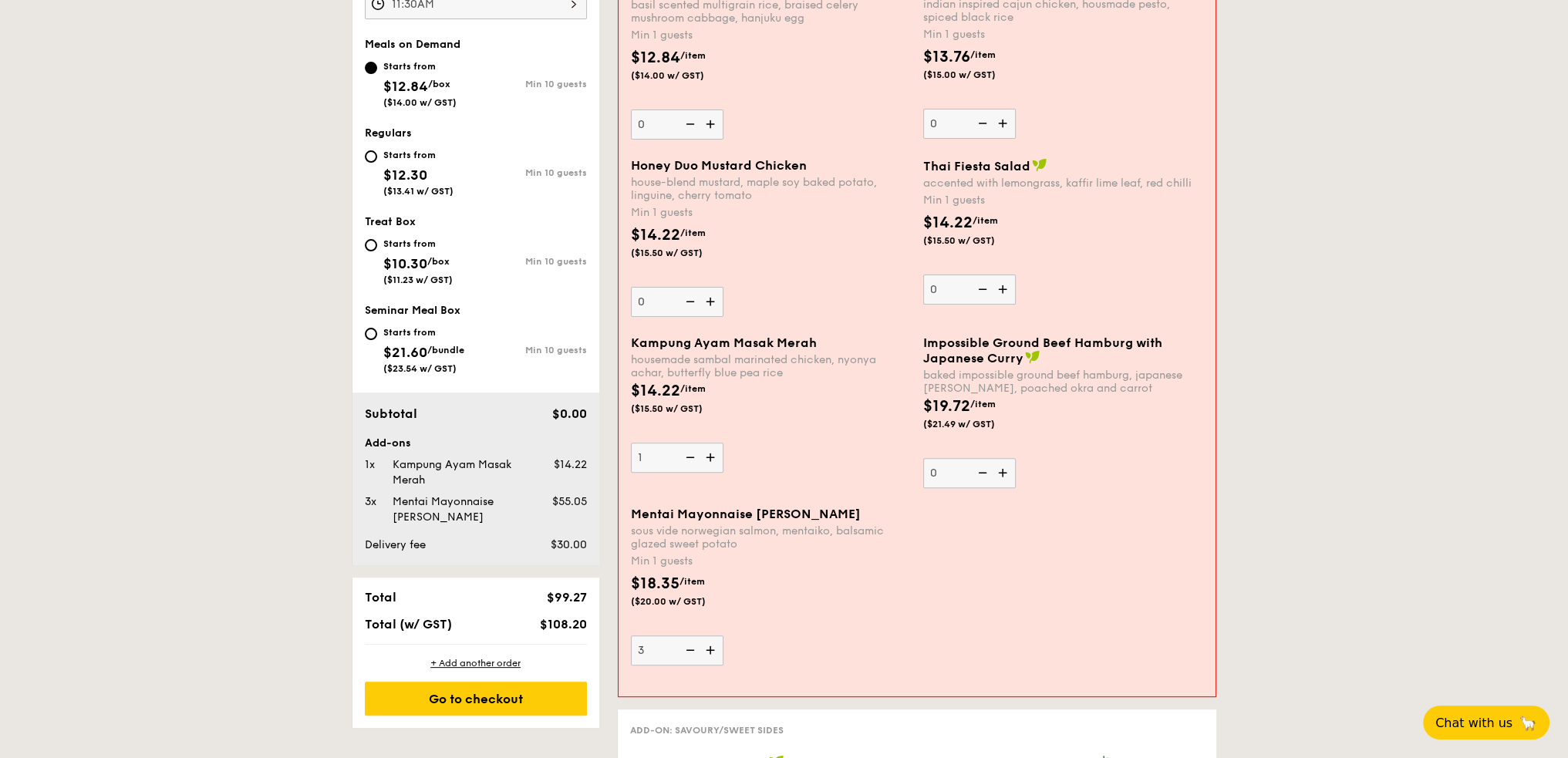
click at [709, 651] on input "3" at bounding box center [676, 650] width 93 height 30
click at [709, 651] on img at bounding box center [712, 650] width 23 height 29
click at [709, 651] on input "4" at bounding box center [676, 650] width 93 height 30
click at [709, 651] on img at bounding box center [712, 650] width 23 height 29
click at [709, 651] on input "5" at bounding box center [676, 650] width 93 height 30
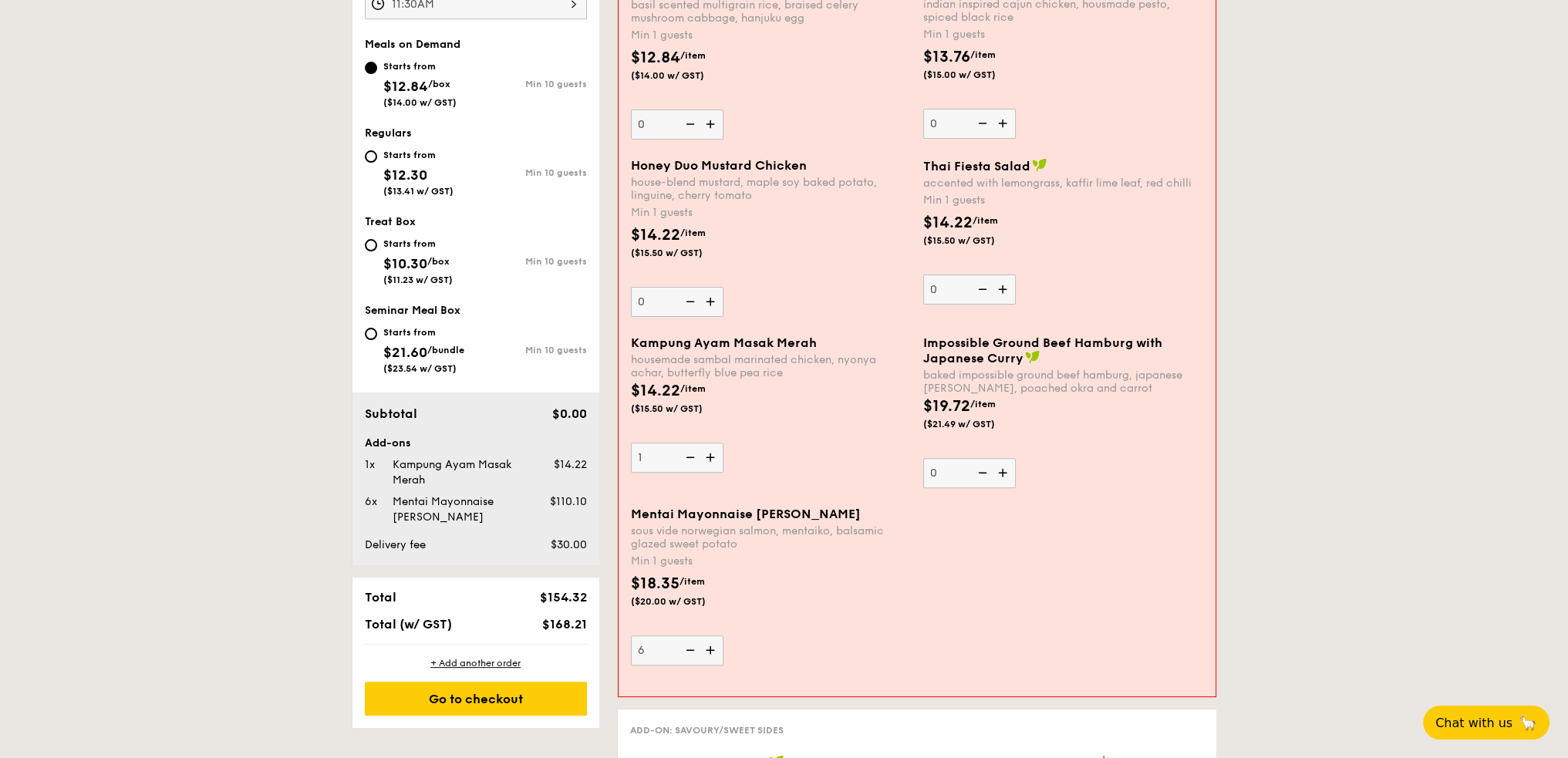
click at [709, 651] on img at bounding box center [712, 650] width 23 height 29
click at [709, 651] on input "6" at bounding box center [676, 650] width 93 height 30
click at [709, 651] on img at bounding box center [712, 650] width 23 height 29
click at [709, 651] on input "7" at bounding box center [676, 650] width 93 height 30
click at [709, 651] on img at bounding box center [712, 650] width 23 height 29
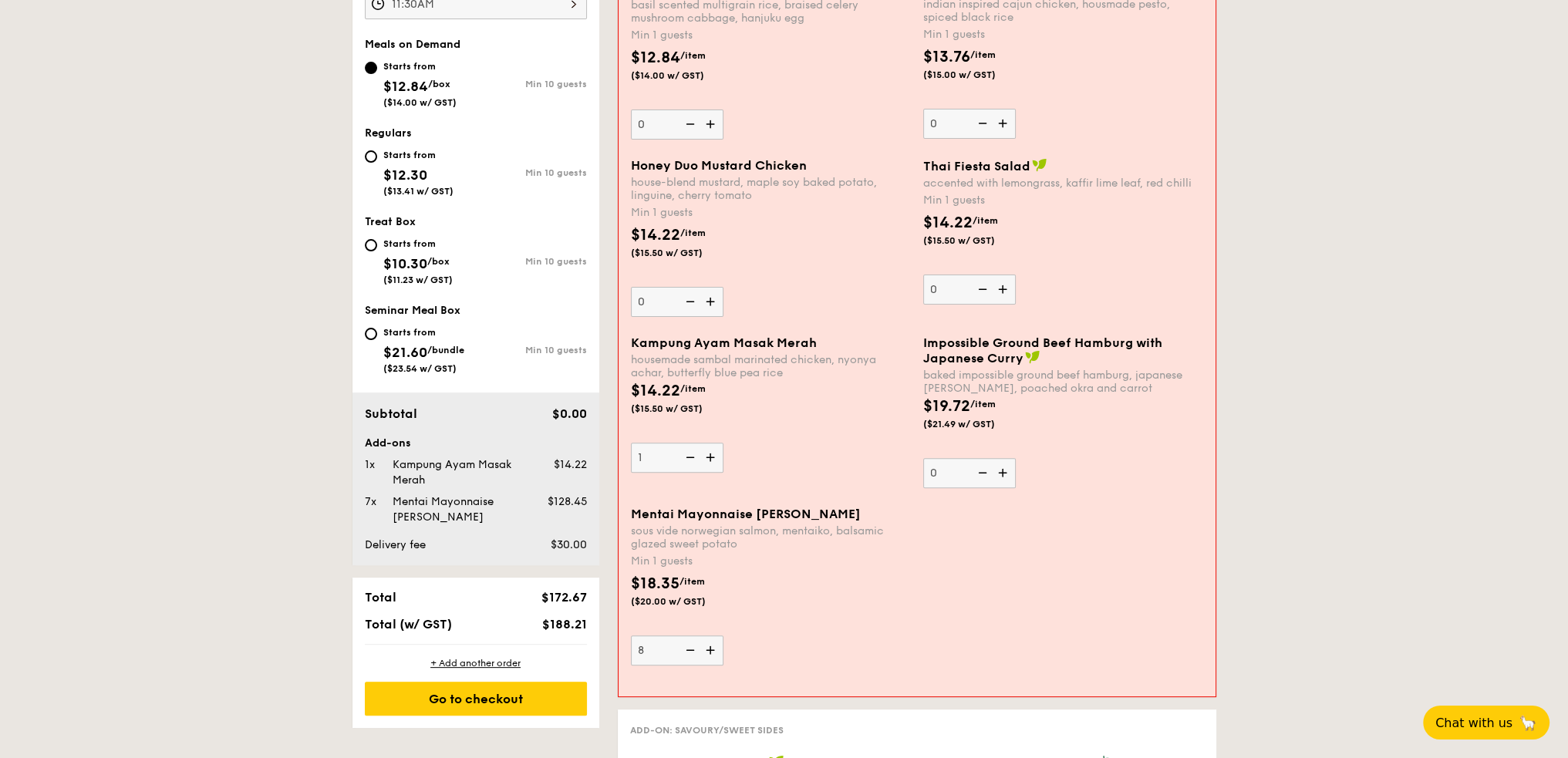
click at [709, 651] on input "8" at bounding box center [676, 650] width 93 height 30
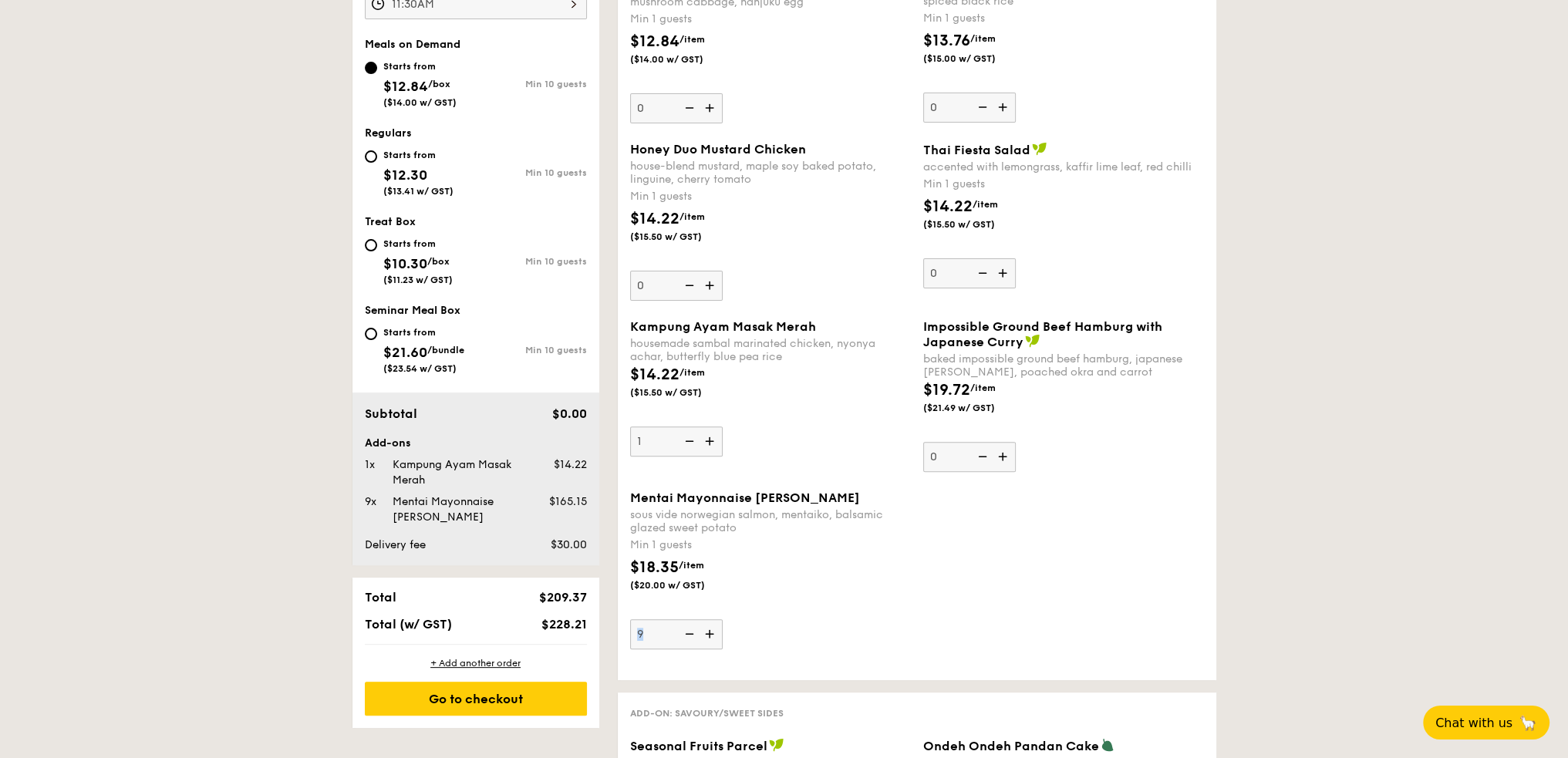
click at [709, 651] on div "Mentai Mayonnaise Aburi Salmon sous vide norwegian salmon, mentaiko, balsamic g…" at bounding box center [917, 579] width 586 height 178
click at [714, 634] on img at bounding box center [711, 634] width 23 height 29
click at [714, 634] on input "9" at bounding box center [676, 634] width 93 height 30
type input "10"
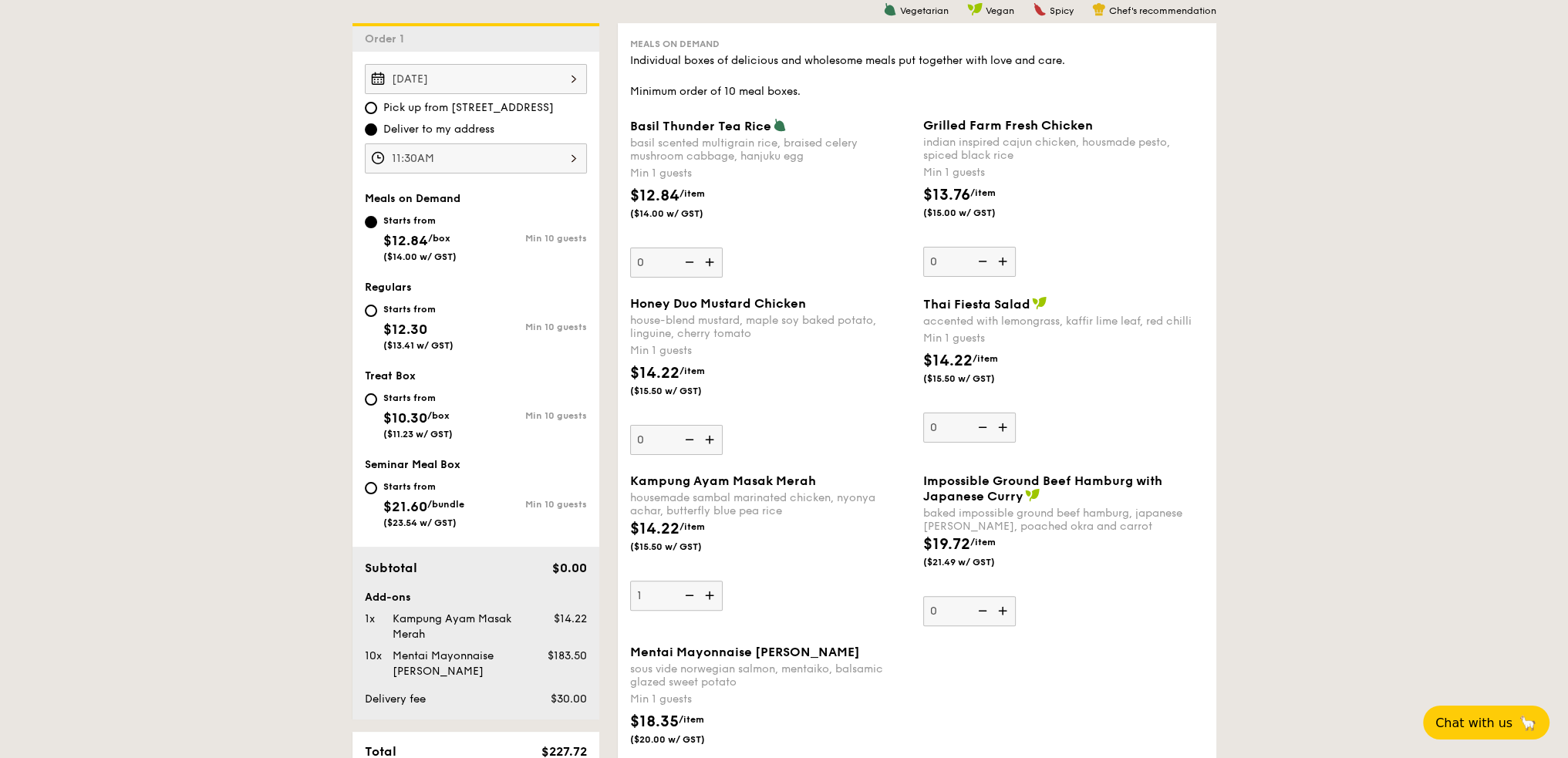
scroll to position [489, 0]
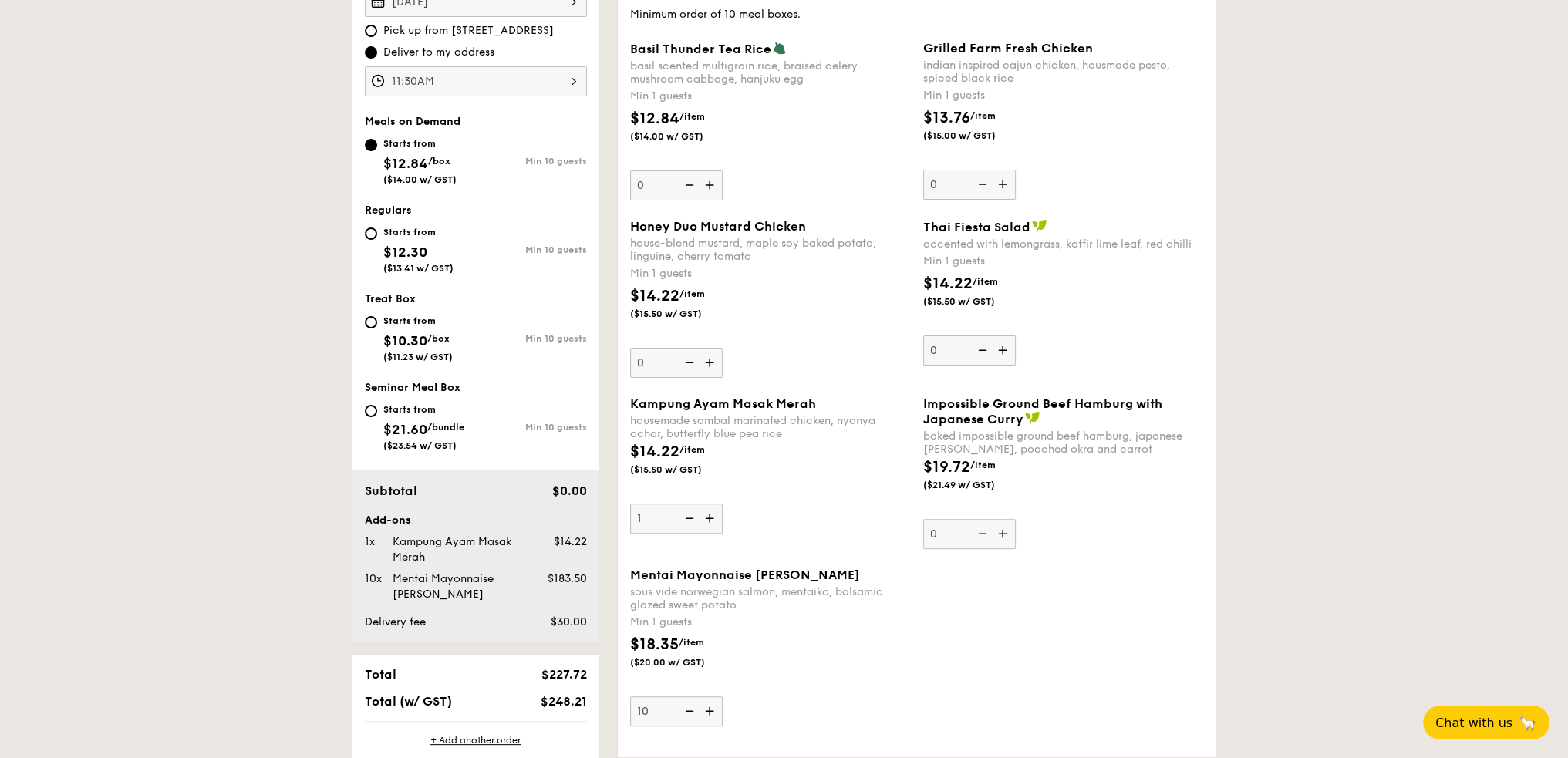
click at [1001, 179] on img at bounding box center [1004, 184] width 23 height 29
click at [1001, 179] on input "0" at bounding box center [969, 184] width 93 height 30
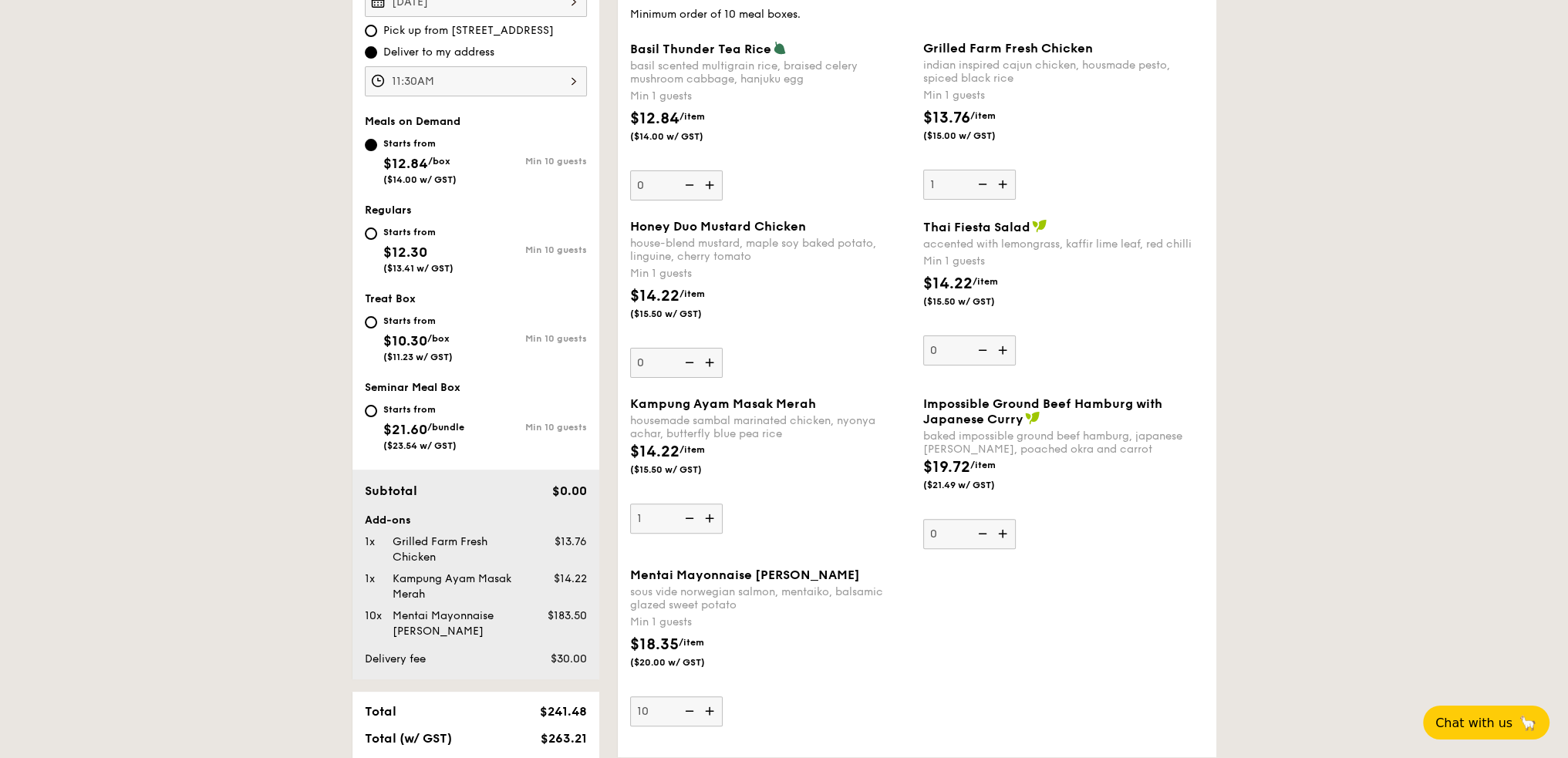
click at [1001, 179] on img at bounding box center [1004, 184] width 23 height 29
click at [1001, 179] on input "1" at bounding box center [969, 184] width 93 height 30
click at [1001, 179] on img at bounding box center [1004, 184] width 23 height 29
click at [1001, 179] on input "2" at bounding box center [969, 184] width 93 height 30
click at [1001, 179] on img at bounding box center [1004, 184] width 23 height 29
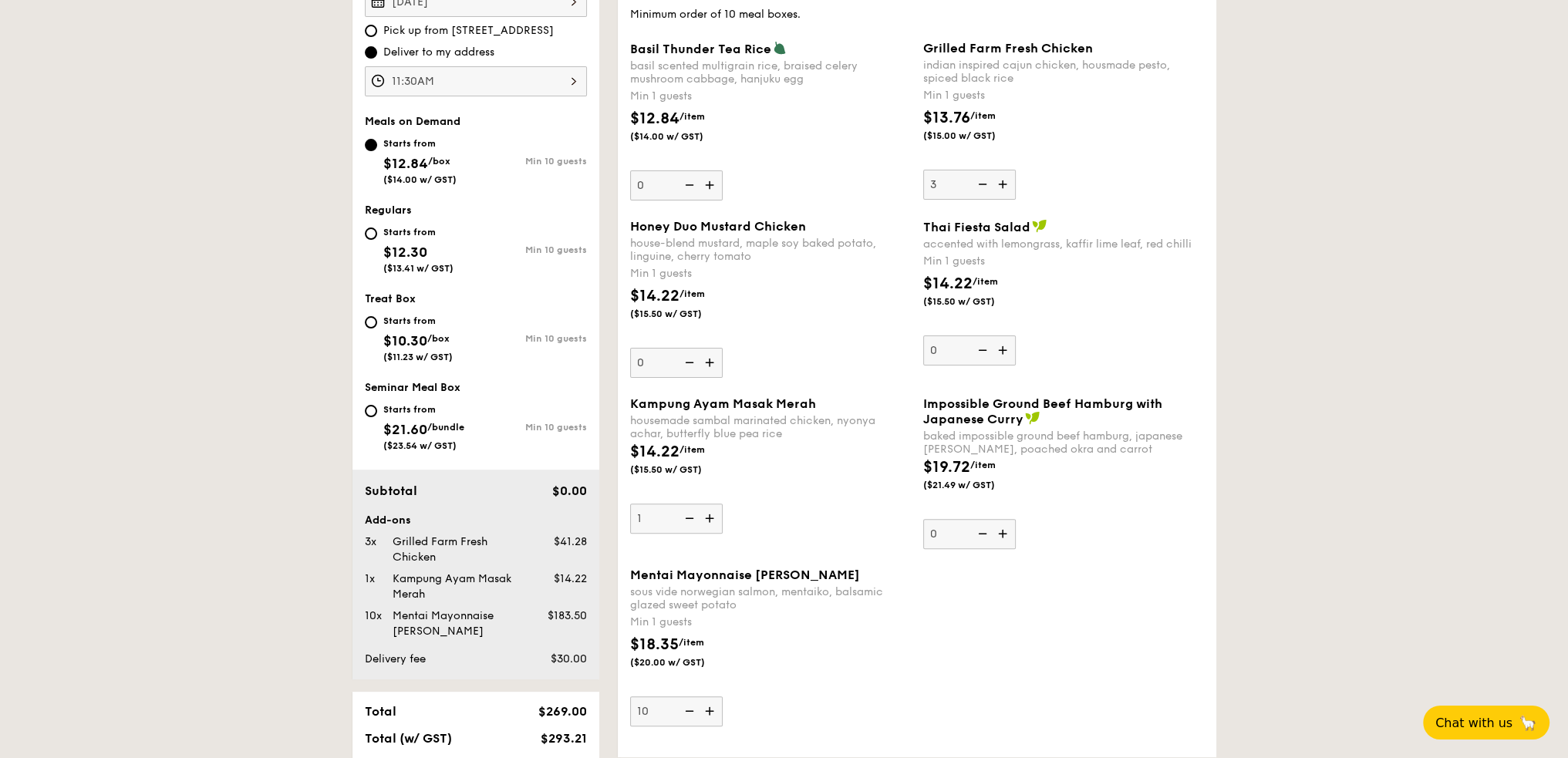
click at [1001, 179] on input "3" at bounding box center [969, 184] width 93 height 30
click at [1001, 179] on img at bounding box center [1004, 184] width 23 height 29
click at [1001, 179] on input "4" at bounding box center [969, 184] width 93 height 30
type input "5"
click at [712, 361] on img at bounding box center [711, 363] width 23 height 29
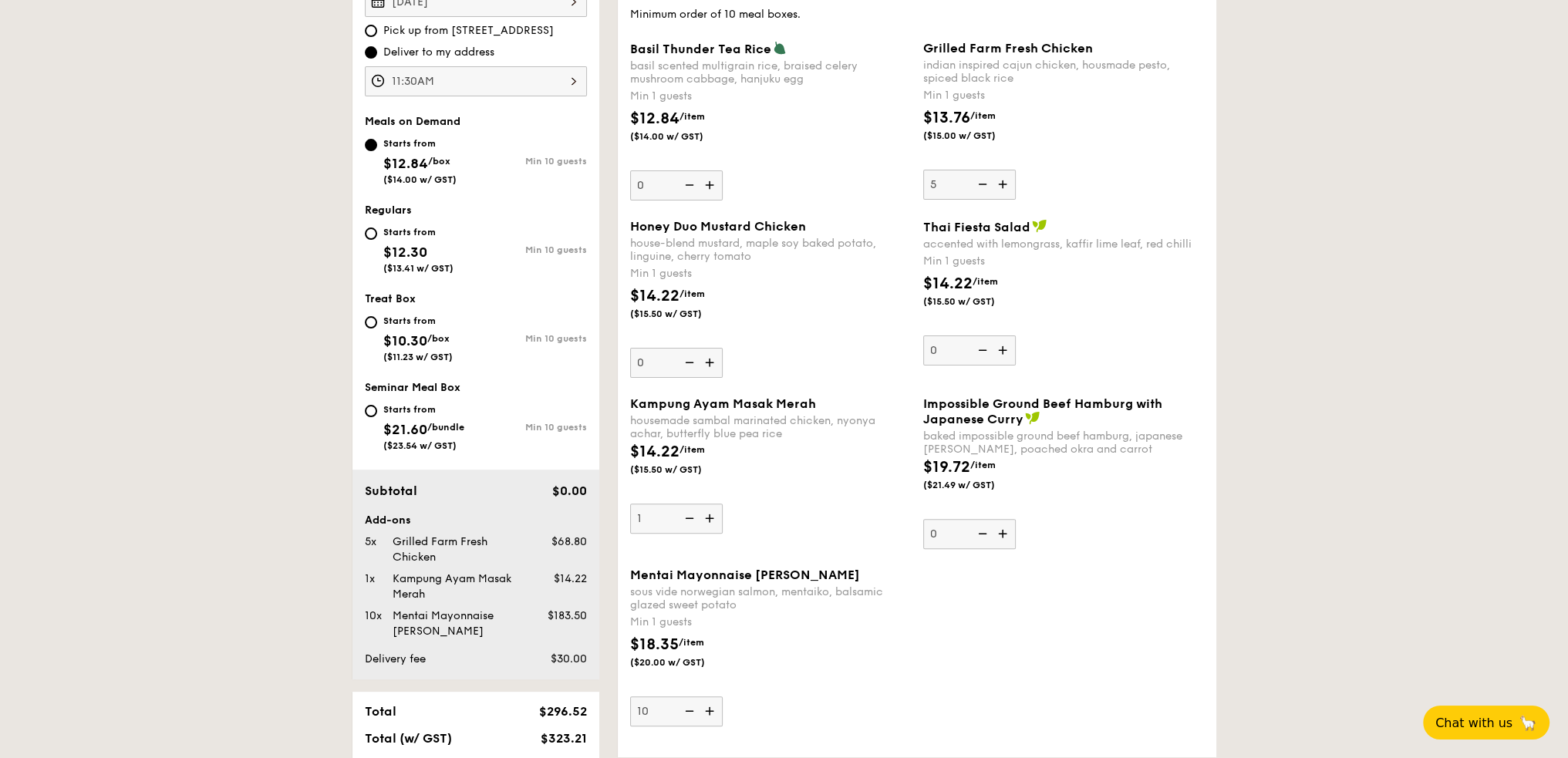
click at [712, 361] on input "0" at bounding box center [676, 363] width 93 height 30
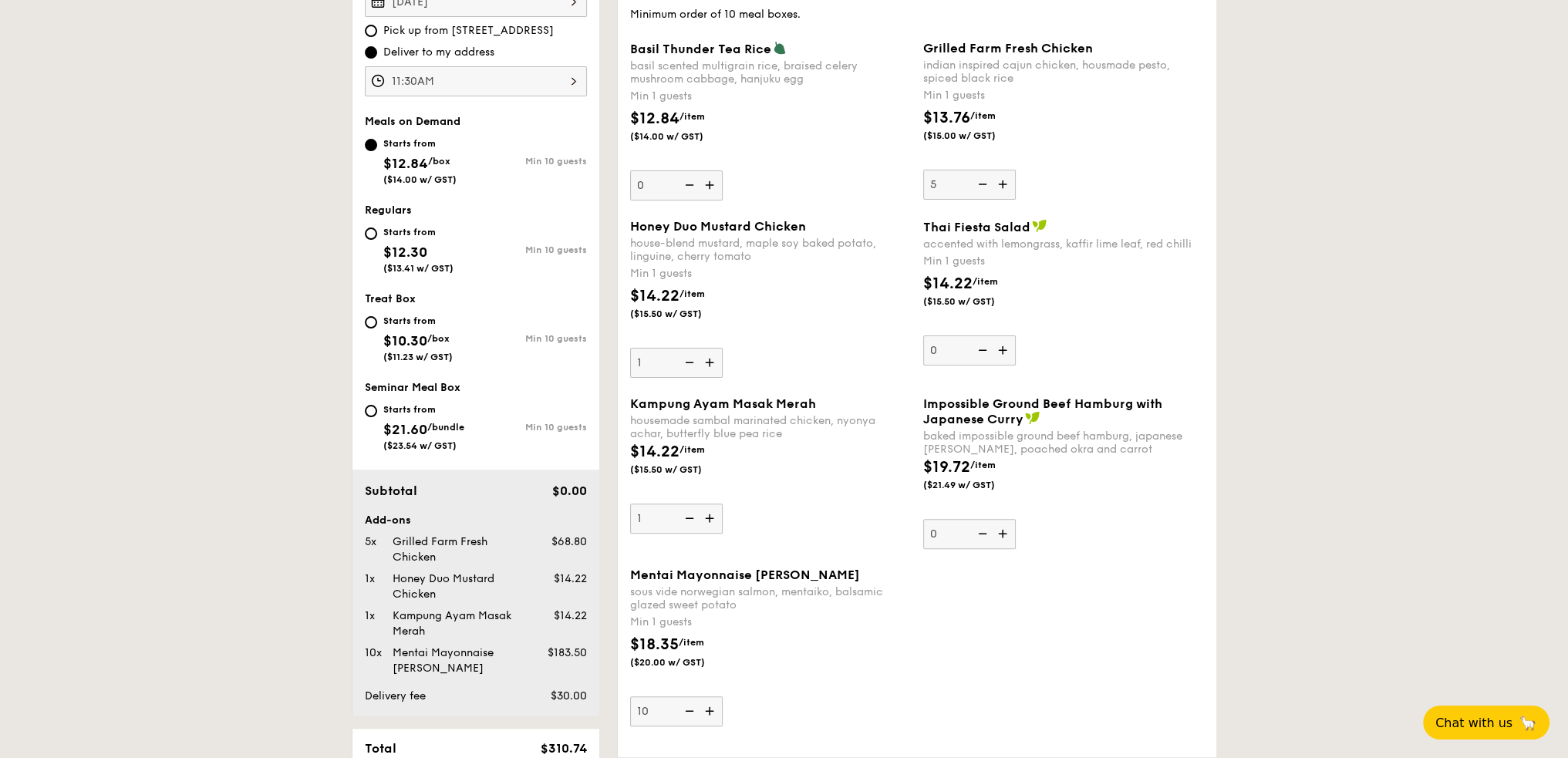
click at [712, 361] on img at bounding box center [711, 363] width 23 height 29
click at [712, 361] on input "1" at bounding box center [676, 363] width 93 height 30
click at [712, 361] on img at bounding box center [711, 363] width 23 height 29
click at [712, 361] on input "2" at bounding box center [676, 363] width 93 height 30
click at [712, 361] on img at bounding box center [711, 363] width 23 height 29
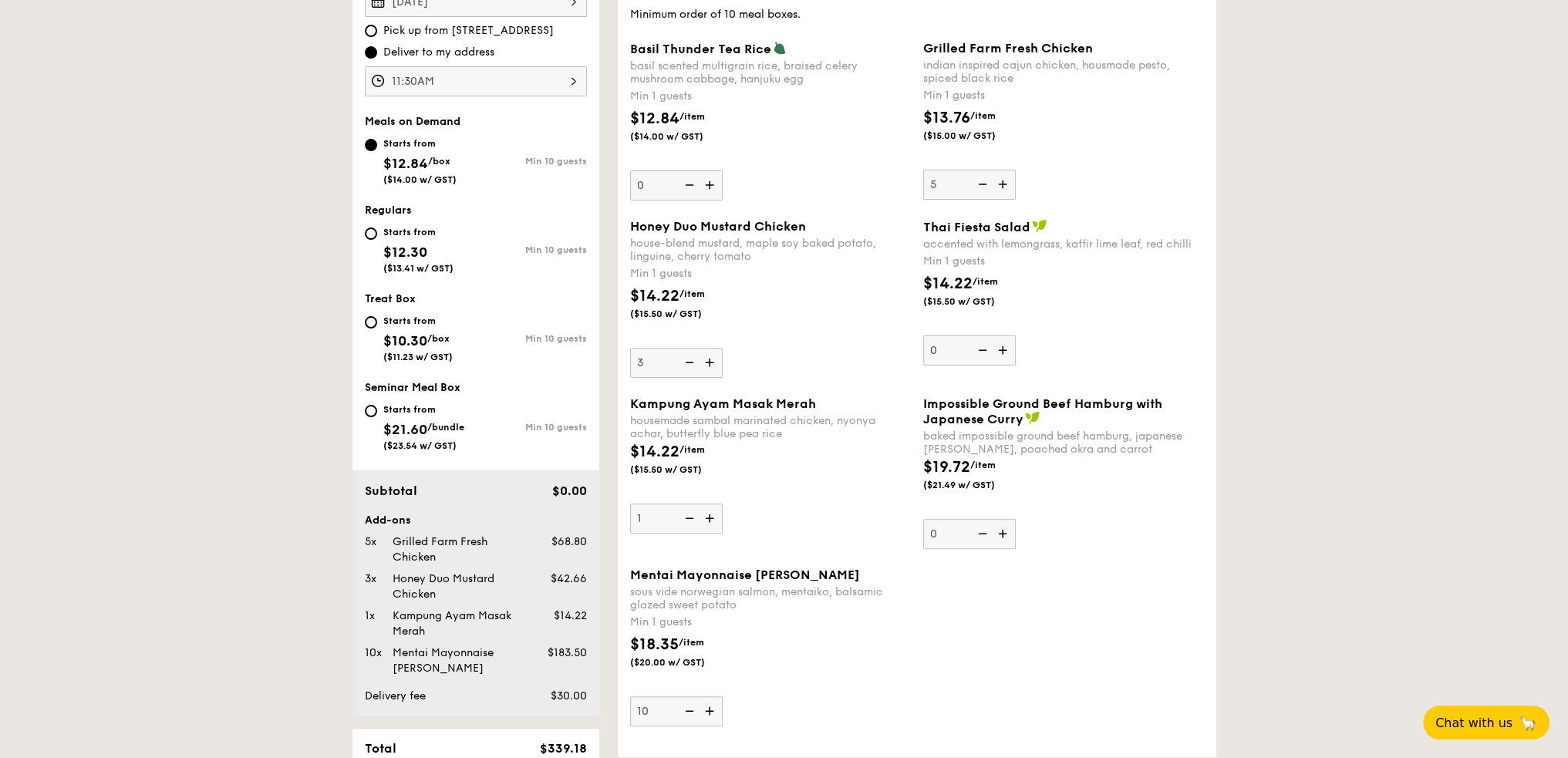
click at [712, 361] on input "3" at bounding box center [676, 363] width 93 height 30
click at [712, 361] on img at bounding box center [711, 363] width 23 height 29
click at [712, 361] on input "4" at bounding box center [676, 363] width 93 height 30
type input "5"
click at [1136, 247] on div "accented with lemongrass, kaffir lime leaf, red chilli" at bounding box center [1063, 244] width 281 height 13
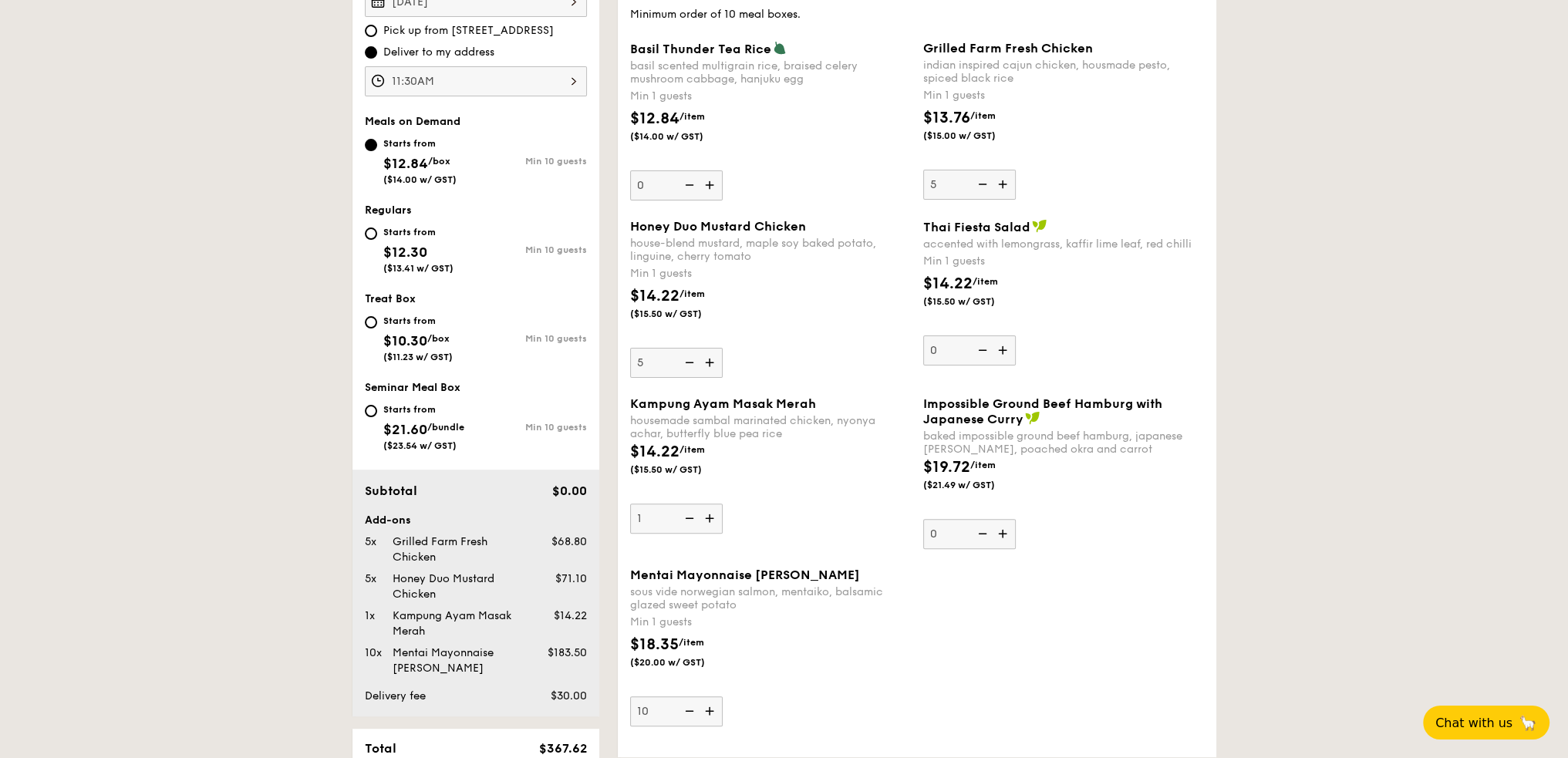
click at [1015, 336] on input "0" at bounding box center [969, 350] width 93 height 30
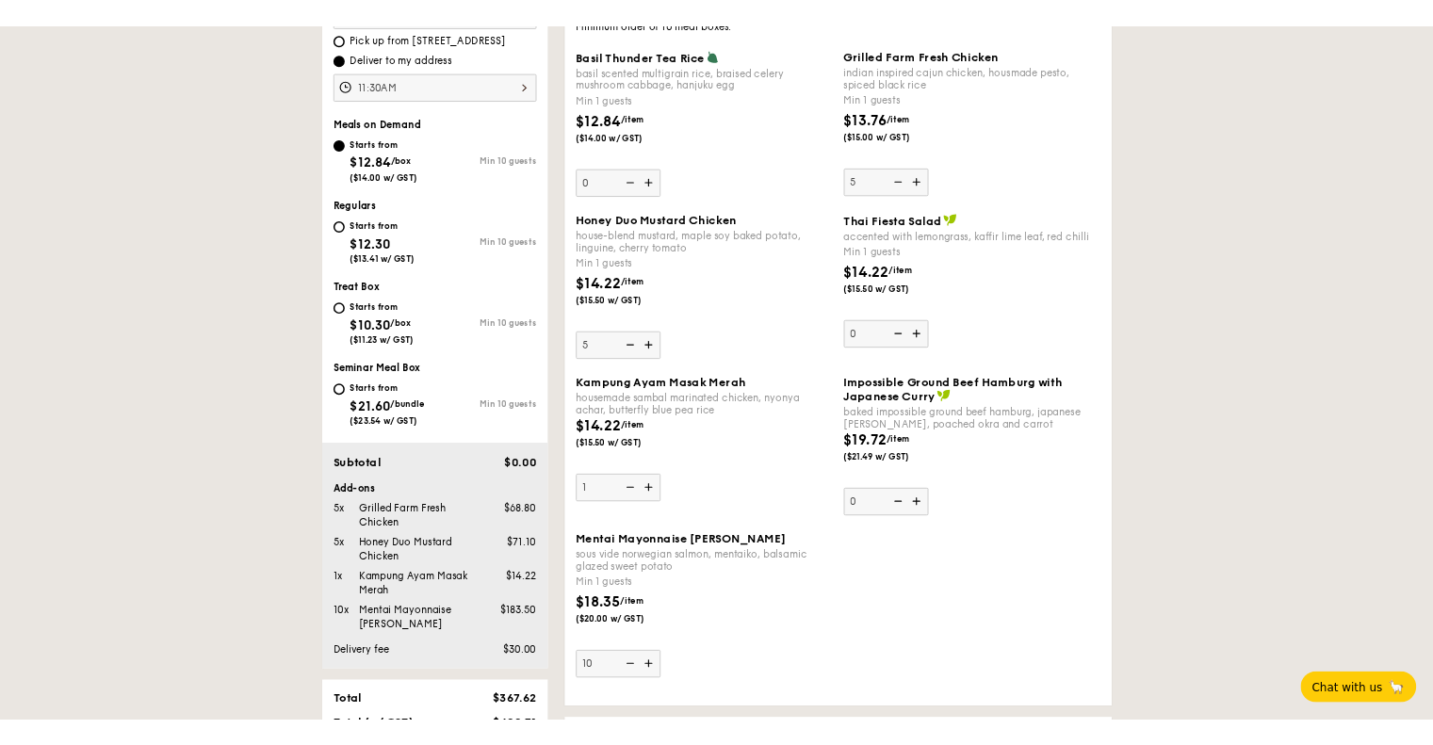
scroll to position [625, 0]
